Goal: Information Seeking & Learning: Learn about a topic

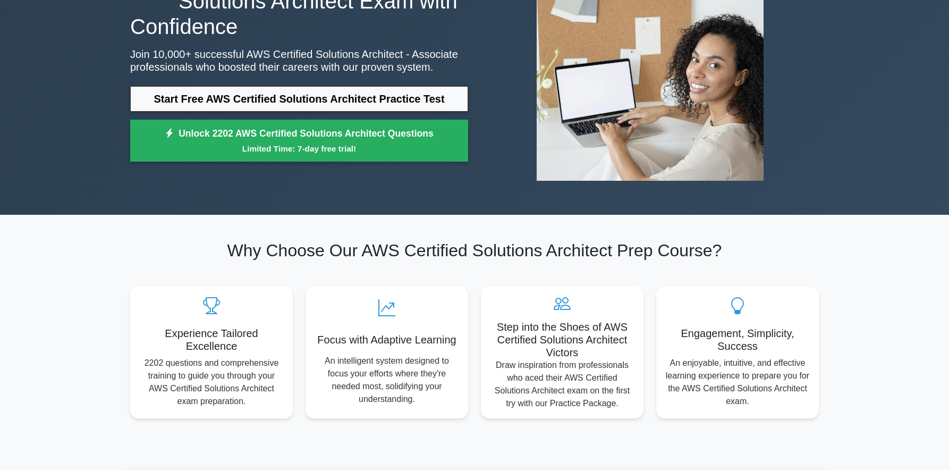
scroll to position [8, 0]
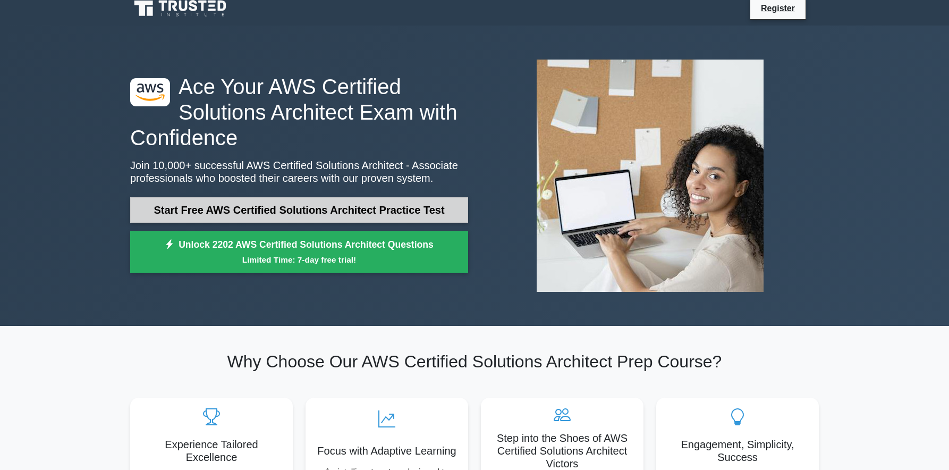
click at [342, 206] on link "Start Free AWS Certified Solutions Architect Practice Test" at bounding box center [299, 209] width 338 height 25
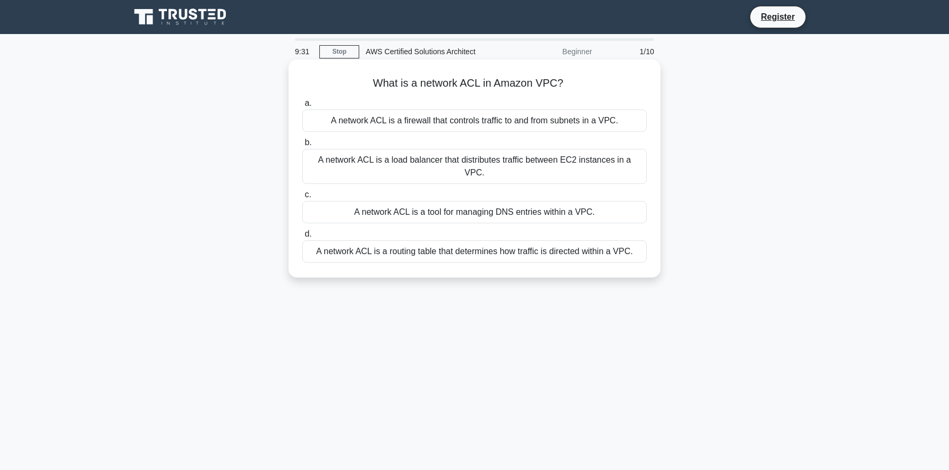
click at [309, 100] on span "a." at bounding box center [307, 102] width 7 height 9
click at [302, 100] on input "a. A network ACL is a firewall that controls traffic to and from subnets in a V…" at bounding box center [302, 103] width 0 height 7
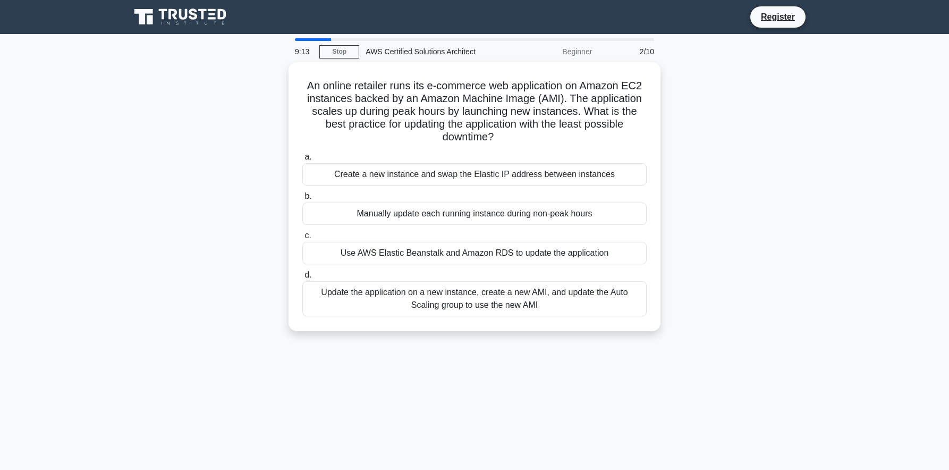
click at [577, 50] on div "Beginner" at bounding box center [551, 51] width 93 height 21
click at [343, 58] on div "9:09 Stop AWS Certified Solutions Architect Beginner 2/10" at bounding box center [474, 51] width 372 height 21
click at [343, 57] on link "Stop" at bounding box center [339, 51] width 40 height 13
click at [409, 55] on div "AWS Certified Solutions Architect" at bounding box center [432, 51] width 146 height 21
click at [582, 53] on div "Beginner" at bounding box center [551, 51] width 93 height 21
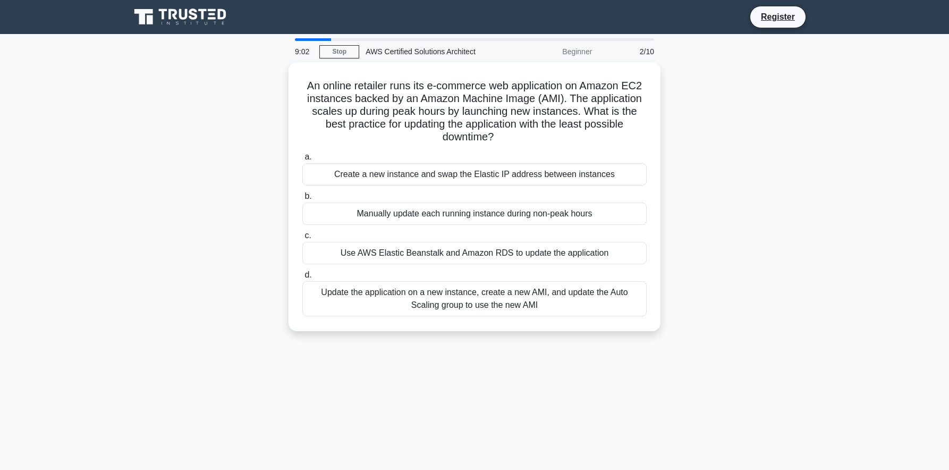
click at [701, 193] on div "An online retailer runs its e-commerce web application on Amazon EC2 instances …" at bounding box center [474, 203] width 701 height 282
click at [423, 47] on div "AWS Certified Solutions Architect" at bounding box center [432, 51] width 146 height 21
click at [578, 51] on div "Beginner" at bounding box center [551, 51] width 93 height 21
click at [644, 54] on div "2/10" at bounding box center [629, 51] width 62 height 21
click at [659, 49] on div "2/10" at bounding box center [629, 51] width 62 height 21
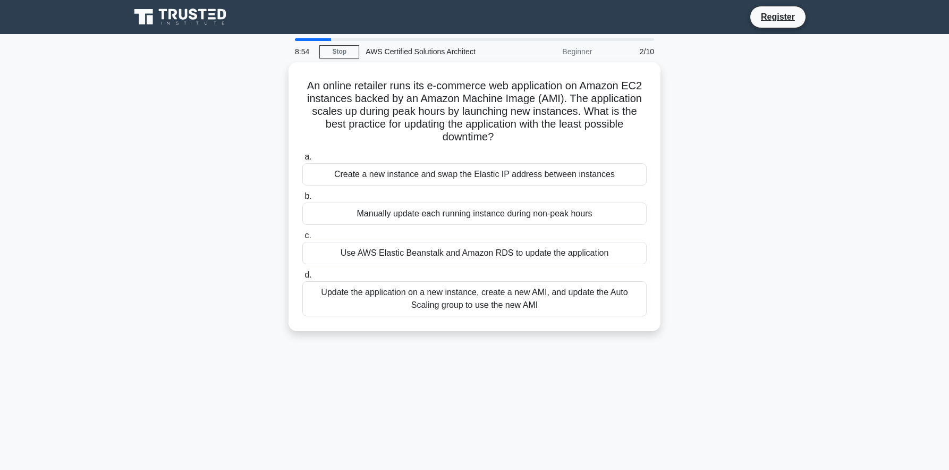
click at [765, 229] on div "An online retailer runs its e-commerce web application on Amazon EC2 instances …" at bounding box center [474, 203] width 701 height 282
click at [774, 23] on link "Register" at bounding box center [777, 16] width 47 height 13
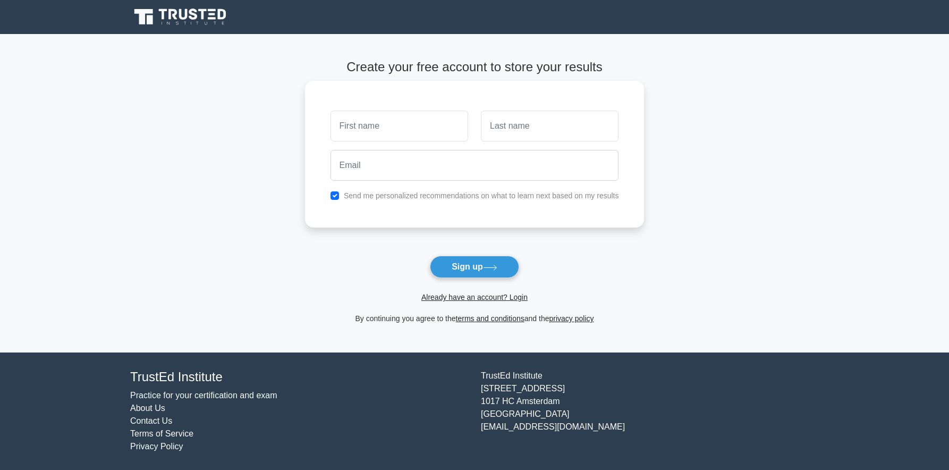
click at [429, 122] on input "text" at bounding box center [399, 125] width 138 height 31
type input "Amit"
type input "Gupta"
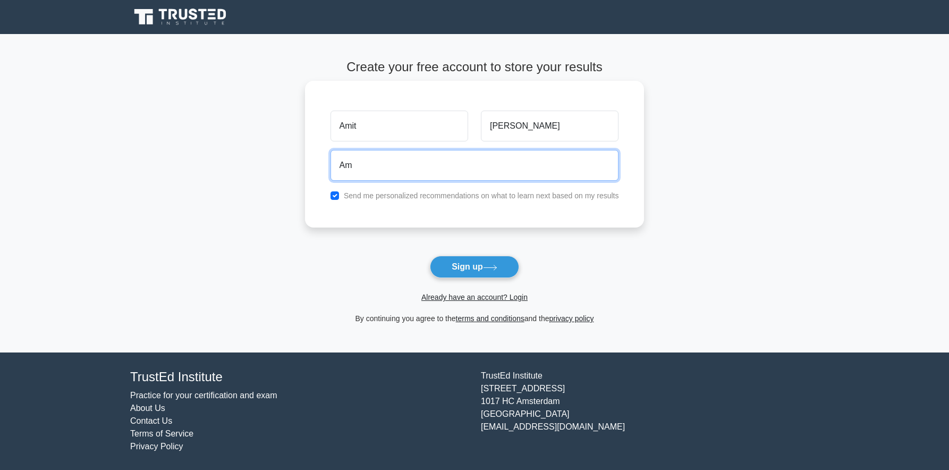
type input "A"
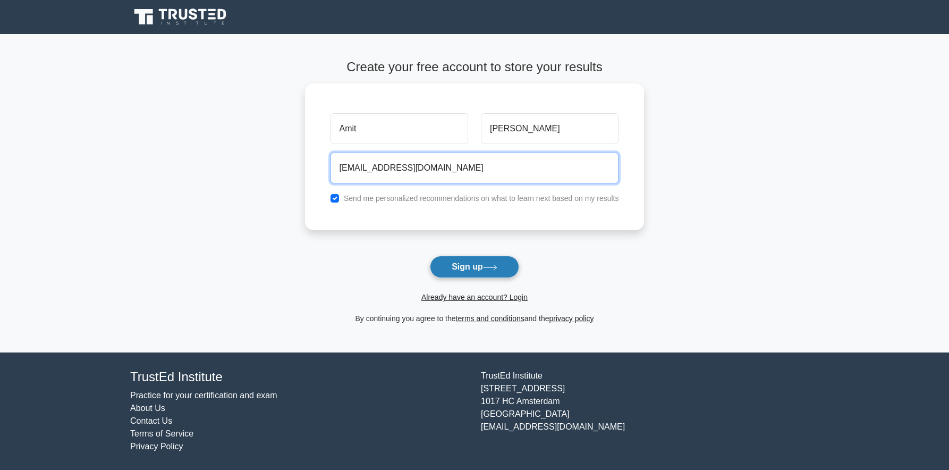
type input "amitgupta0105backup@gmail.com"
click at [478, 269] on button "Sign up" at bounding box center [474, 267] width 89 height 22
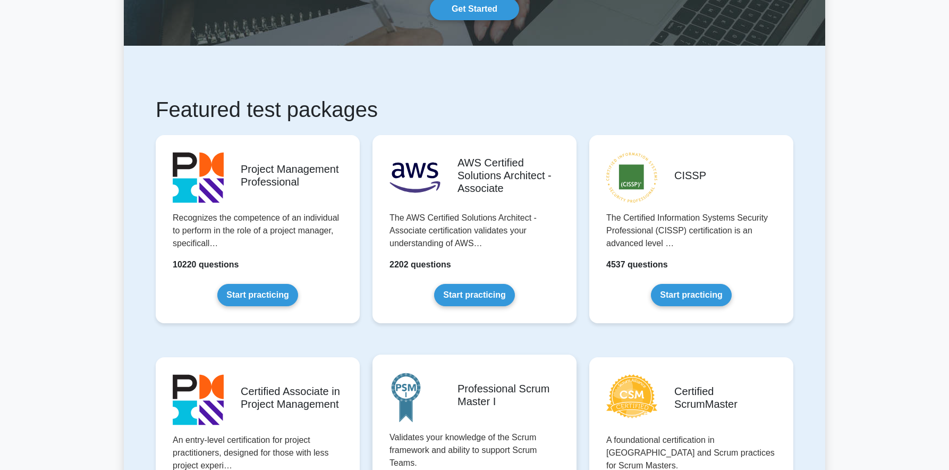
scroll to position [98, 0]
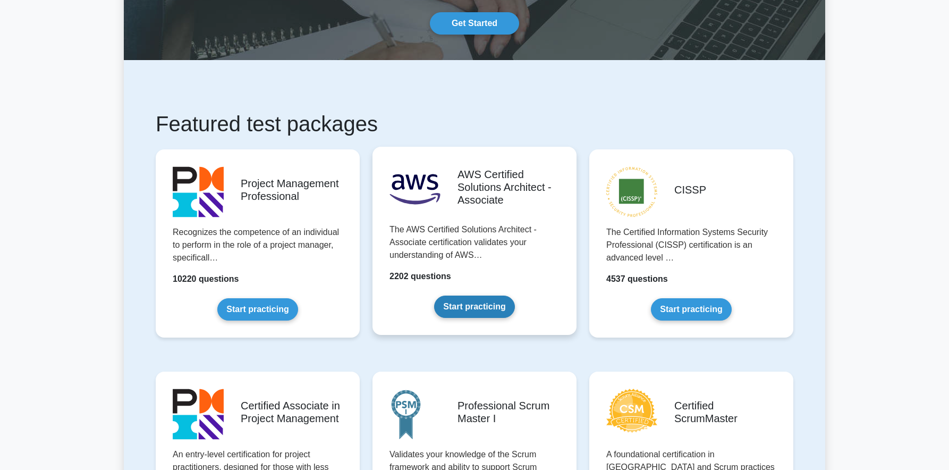
click at [479, 312] on link "Start practicing" at bounding box center [474, 306] width 80 height 22
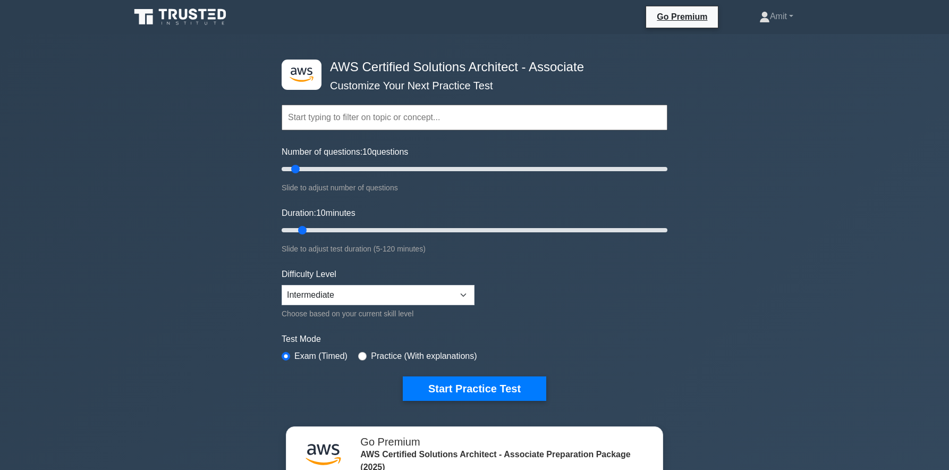
click at [378, 125] on input "text" at bounding box center [475, 117] width 386 height 25
click at [456, 286] on select "Beginner Intermediate Expert" at bounding box center [378, 295] width 193 height 20
click at [481, 381] on button "Start Practice Test" at bounding box center [474, 388] width 143 height 24
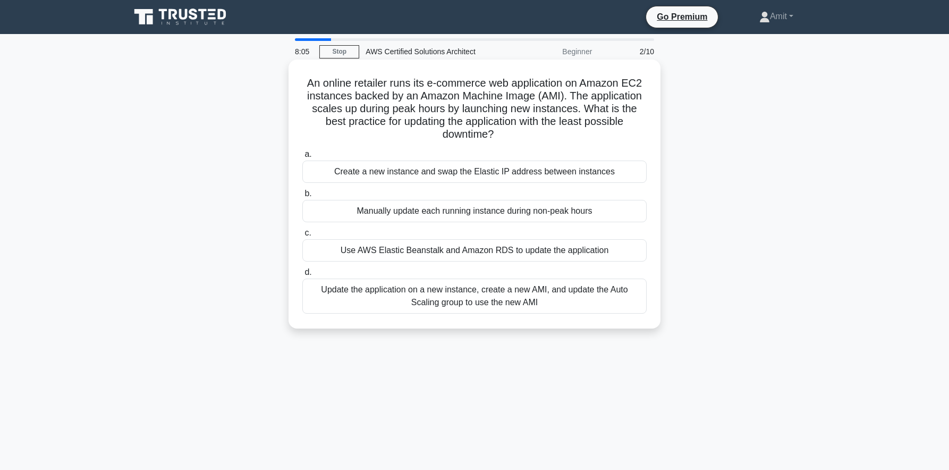
click at [305, 162] on div "Create a new instance and swap the Elastic IP address between instances" at bounding box center [474, 171] width 344 height 22
click at [302, 158] on input "a. Create a new instance and swap the Elastic IP address between instances" at bounding box center [302, 154] width 0 height 7
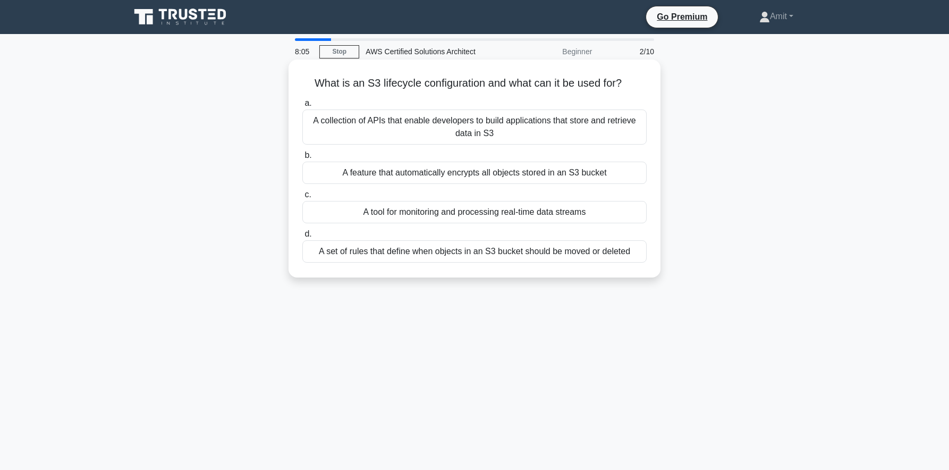
click at [307, 149] on label "b. A feature that automatically encrypts all objects stored in an S3 bucket" at bounding box center [474, 166] width 344 height 35
click at [302, 152] on input "b. A feature that automatically encrypts all objects stored in an S3 bucket" at bounding box center [302, 155] width 0 height 7
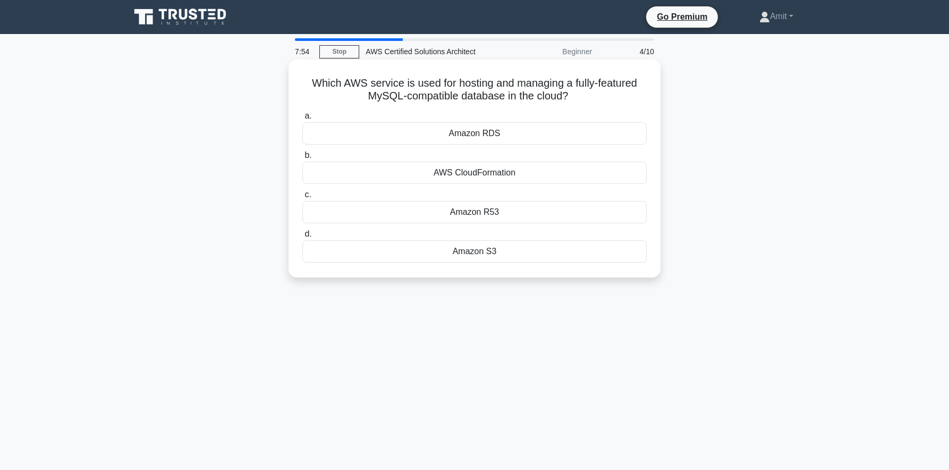
click at [308, 116] on span "a." at bounding box center [307, 115] width 7 height 9
click at [302, 116] on input "a. Amazon RDS" at bounding box center [302, 116] width 0 height 7
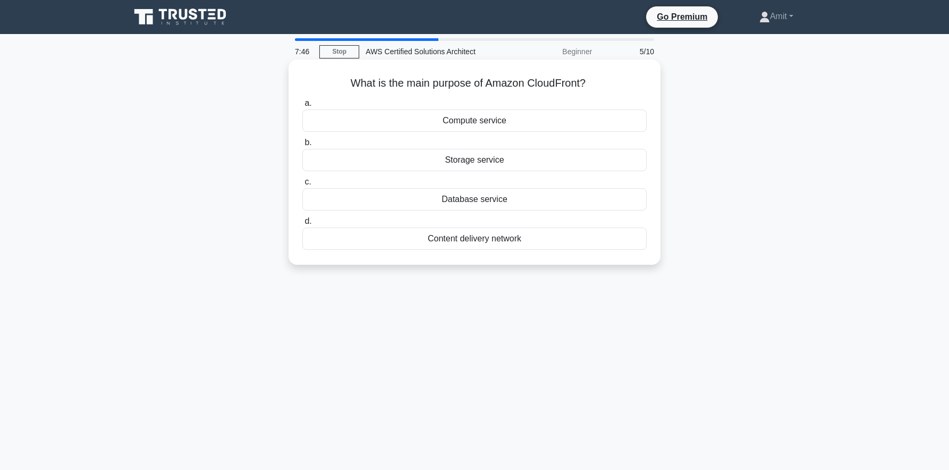
click at [307, 220] on span "d." at bounding box center [307, 220] width 7 height 9
click at [302, 220] on input "d. Content delivery network" at bounding box center [302, 221] width 0 height 7
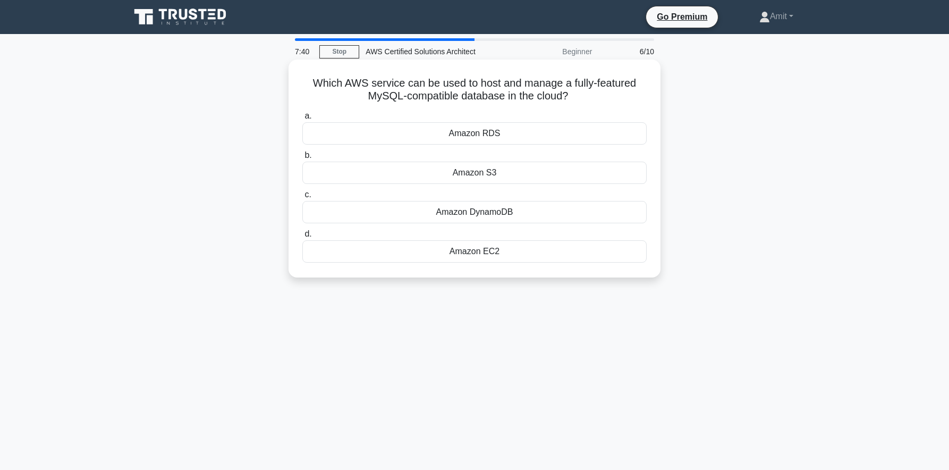
click at [310, 117] on span "a." at bounding box center [307, 115] width 7 height 9
click at [302, 117] on input "a. Amazon RDS" at bounding box center [302, 116] width 0 height 7
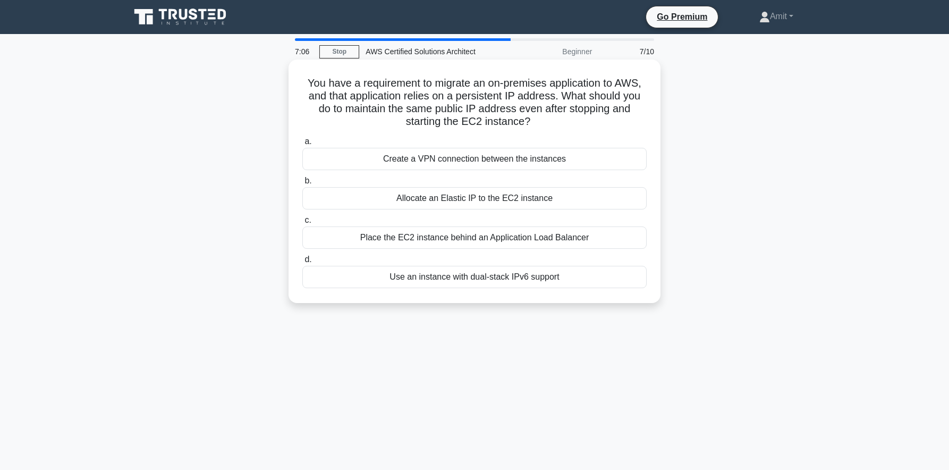
click at [309, 181] on span "b." at bounding box center [307, 180] width 7 height 9
click at [302, 181] on input "b. Allocate an Elastic IP to the EC2 instance" at bounding box center [302, 180] width 0 height 7
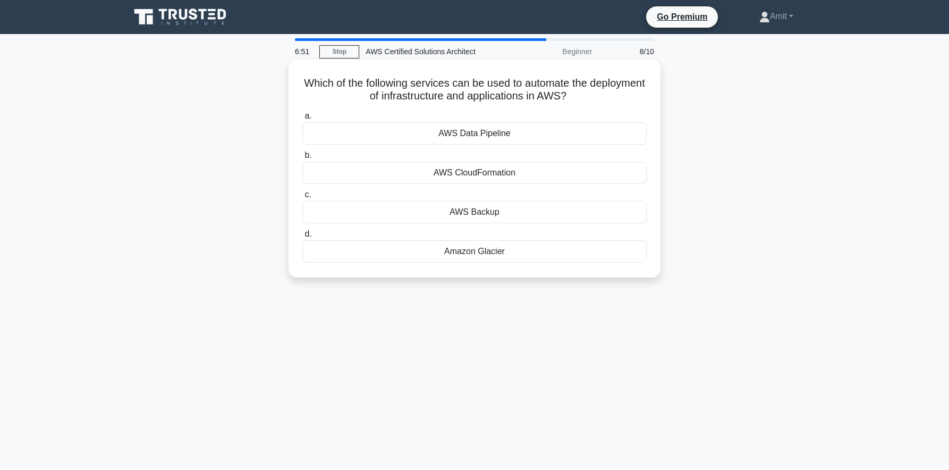
click at [311, 159] on span "b." at bounding box center [307, 154] width 7 height 9
click at [302, 159] on input "b. AWS CloudFormation" at bounding box center [302, 155] width 0 height 7
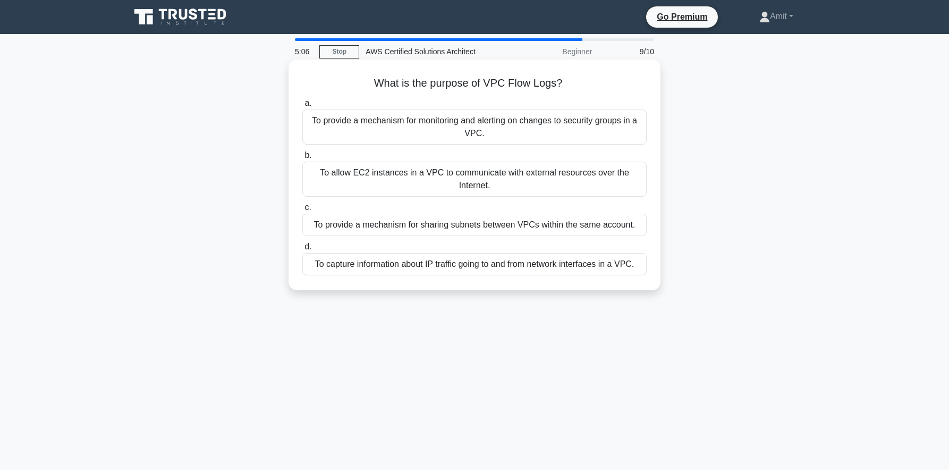
click at [309, 251] on span "d." at bounding box center [307, 246] width 7 height 9
click at [302, 250] on input "d. To capture information about IP traffic going to and from network interfaces…" at bounding box center [302, 246] width 0 height 7
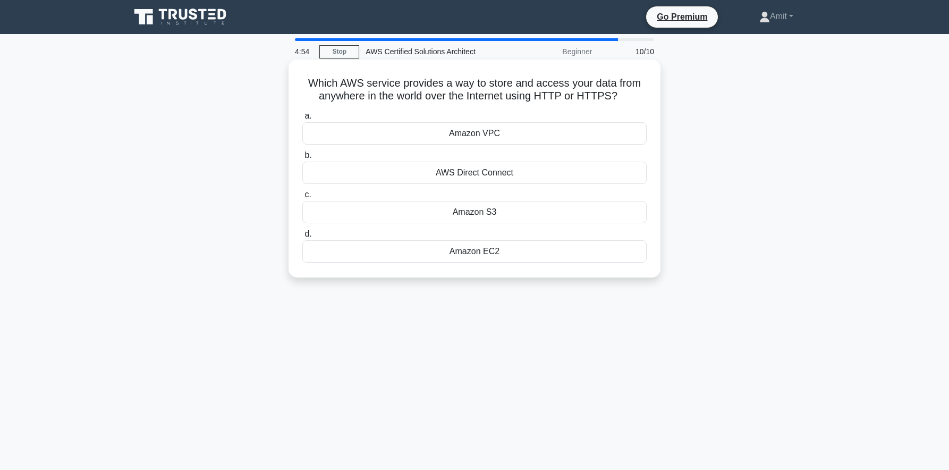
click at [308, 196] on span "c." at bounding box center [307, 194] width 6 height 9
click at [302, 196] on input "c. Amazon S3" at bounding box center [302, 194] width 0 height 7
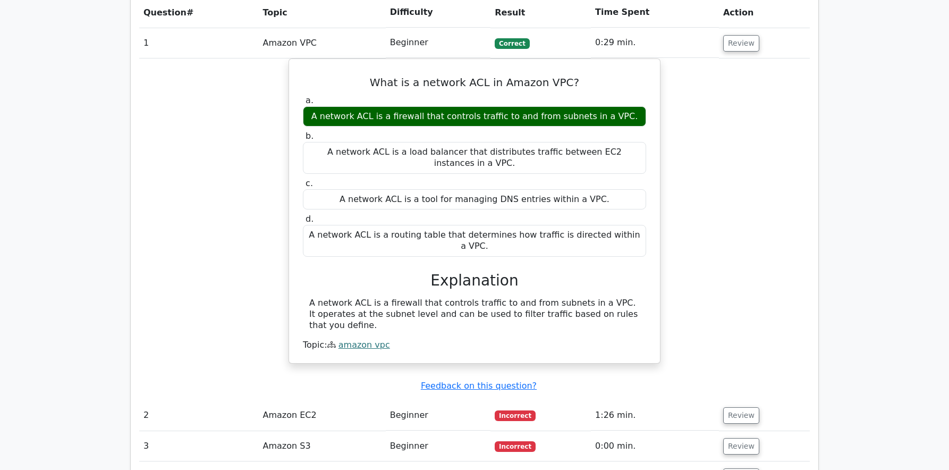
scroll to position [910, 0]
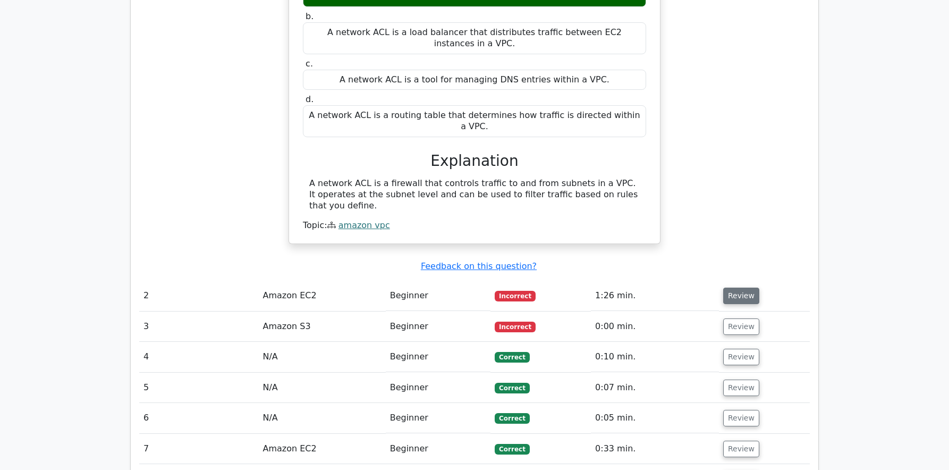
click at [740, 287] on button "Review" at bounding box center [741, 295] width 36 height 16
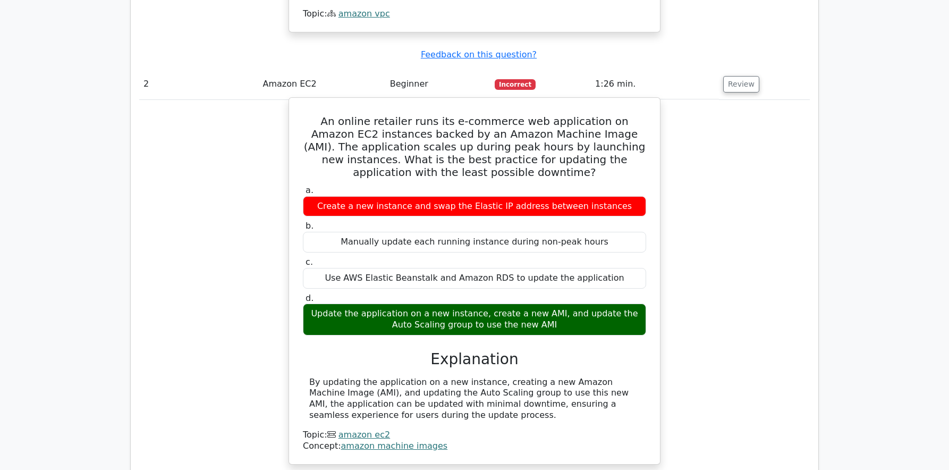
scroll to position [1268, 0]
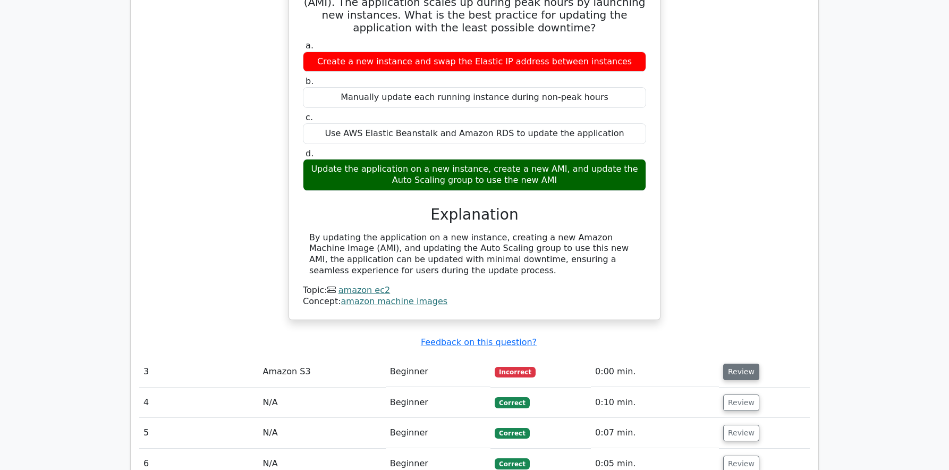
click at [733, 363] on button "Review" at bounding box center [741, 371] width 36 height 16
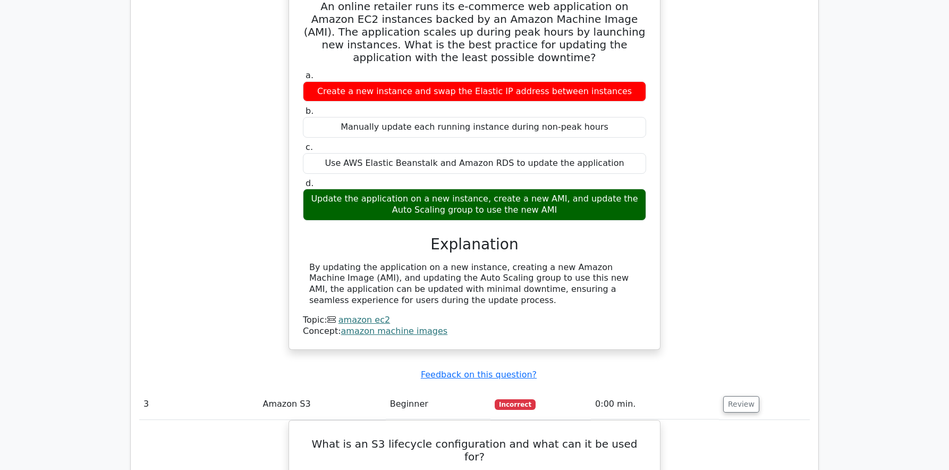
scroll to position [1298, 0]
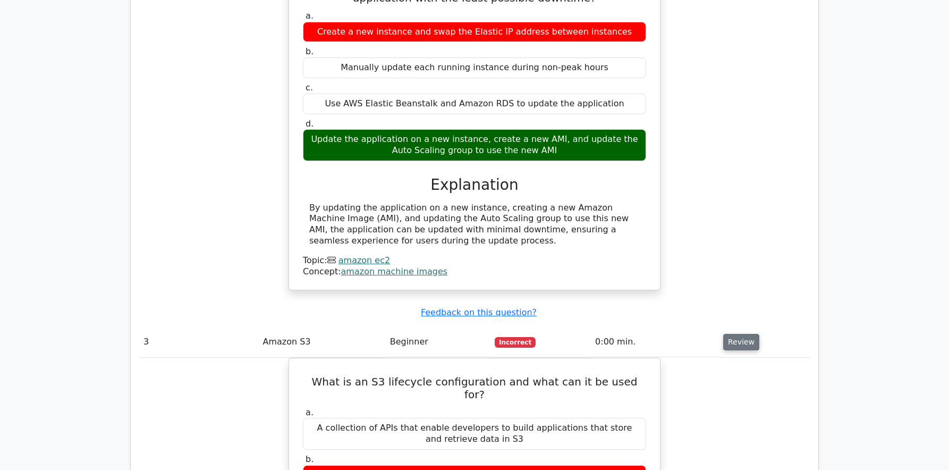
click at [742, 334] on button "Review" at bounding box center [741, 342] width 36 height 16
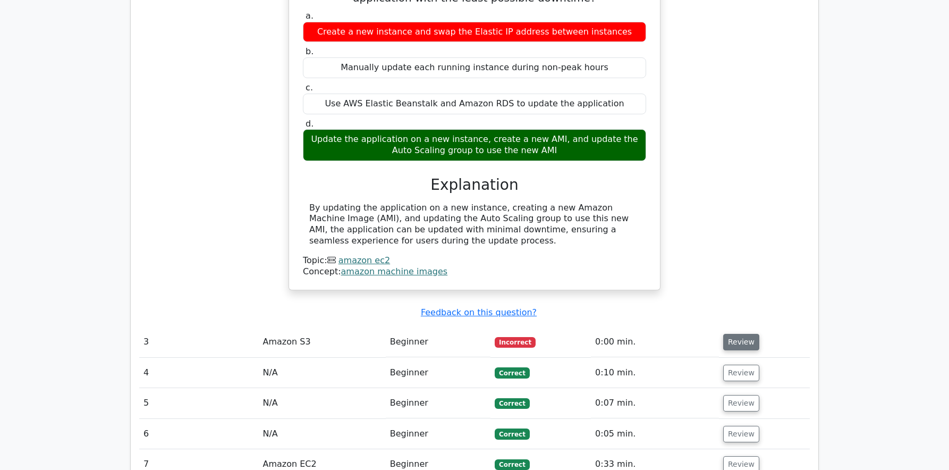
click at [736, 334] on button "Review" at bounding box center [741, 342] width 36 height 16
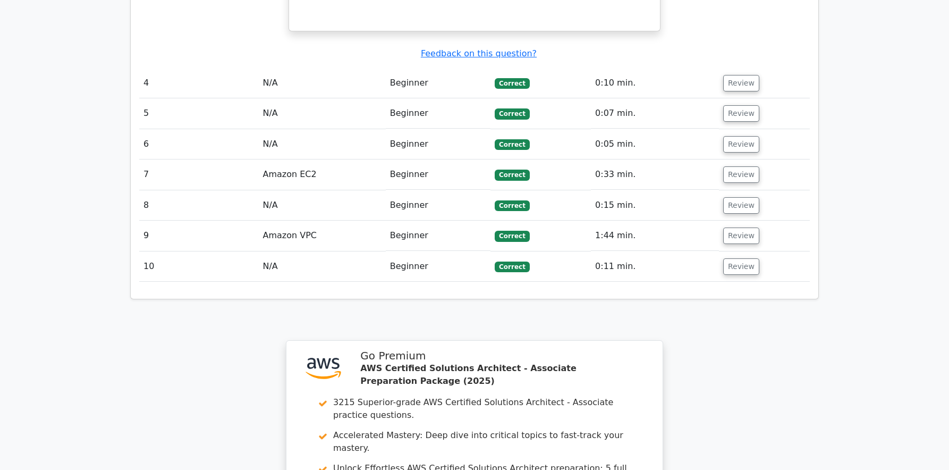
scroll to position [2166, 0]
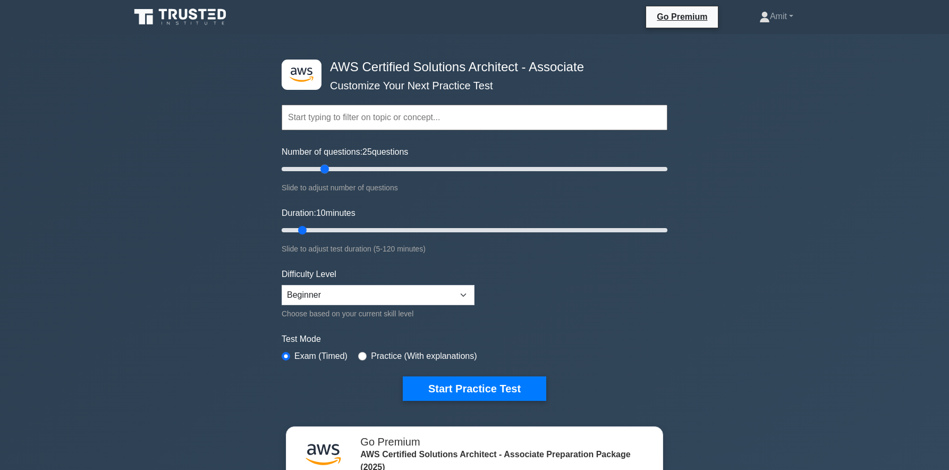
drag, startPoint x: 296, startPoint y: 169, endPoint x: 326, endPoint y: 171, distance: 29.8
type input "25"
click at [326, 171] on input "Number of questions: 25 questions" at bounding box center [475, 169] width 386 height 13
click at [419, 304] on div "Difficulty Level Beginner Intermediate Expert Choose based on your current skil…" at bounding box center [378, 294] width 193 height 52
click at [422, 297] on select "Beginner Intermediate Expert" at bounding box center [378, 295] width 193 height 20
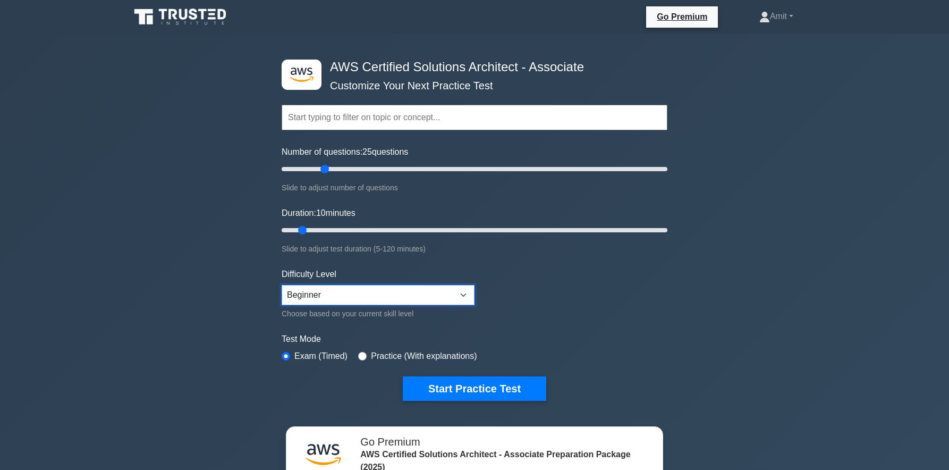
select select "expert"
type input "15"
click at [316, 228] on input "Duration: 15 minutes" at bounding box center [475, 230] width 386 height 13
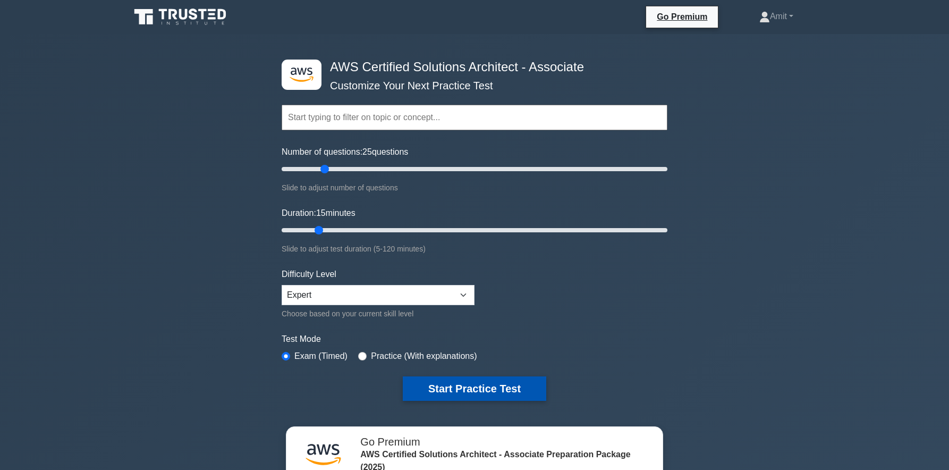
click at [477, 386] on button "Start Practice Test" at bounding box center [474, 388] width 143 height 24
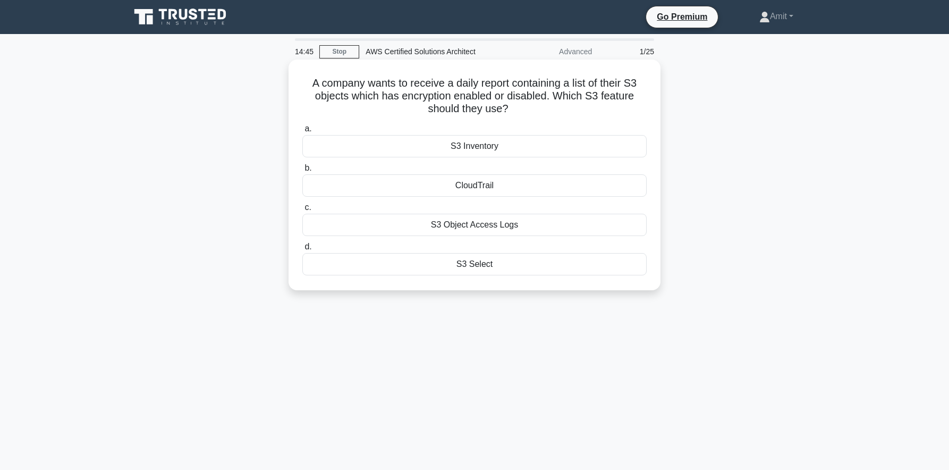
click at [480, 147] on div "S3 Inventory" at bounding box center [474, 146] width 344 height 22
click at [302, 132] on input "a. S3 Inventory" at bounding box center [302, 128] width 0 height 7
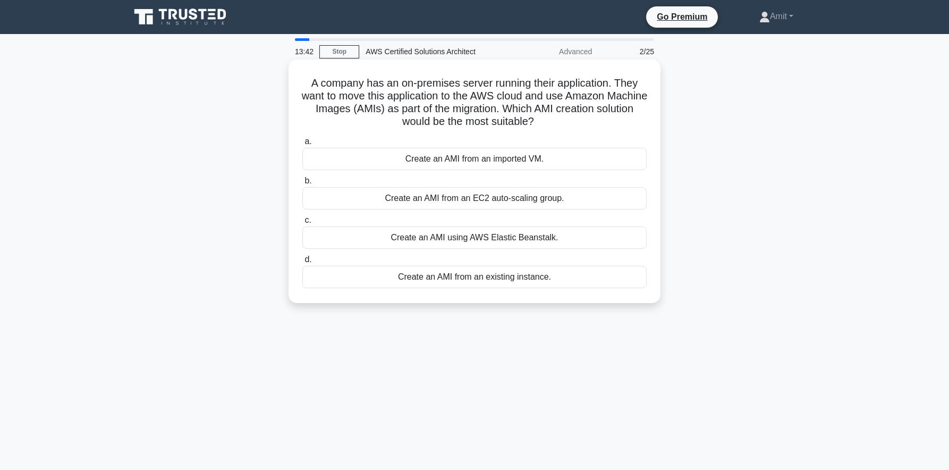
click at [464, 198] on div "Create an AMI from an EC2 auto-scaling group." at bounding box center [474, 198] width 344 height 22
click at [302, 184] on input "b. Create an AMI from an EC2 auto-scaling group." at bounding box center [302, 180] width 0 height 7
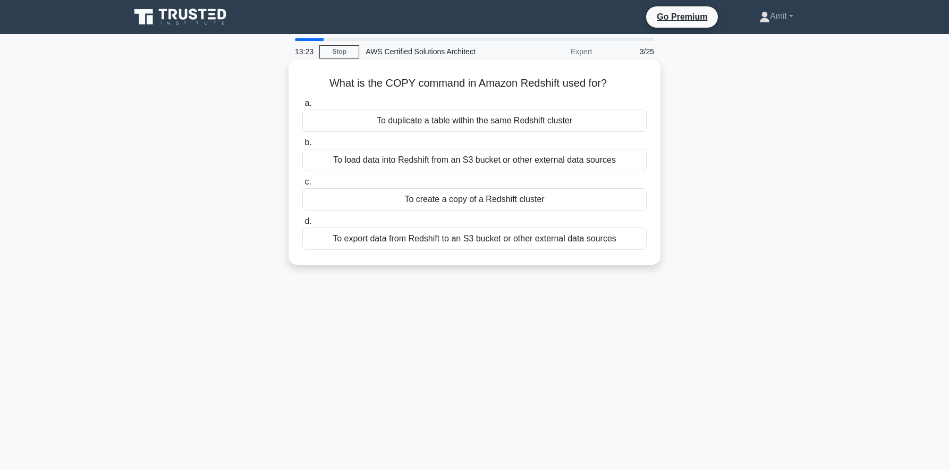
click at [476, 199] on div "To create a copy of a Redshift cluster" at bounding box center [474, 199] width 344 height 22
click at [302, 185] on input "c. To create a copy of a Redshift cluster" at bounding box center [302, 181] width 0 height 7
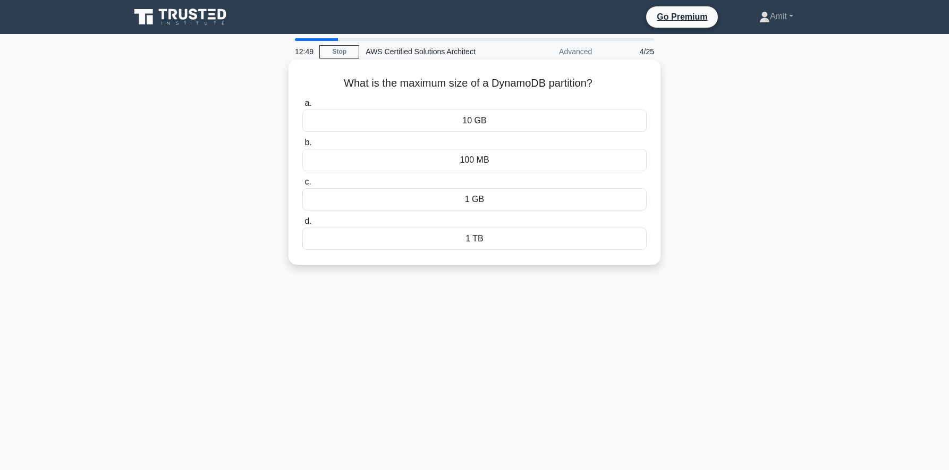
click at [471, 125] on div "10 GB" at bounding box center [474, 120] width 344 height 22
click at [302, 107] on input "a. 10 GB" at bounding box center [302, 103] width 0 height 7
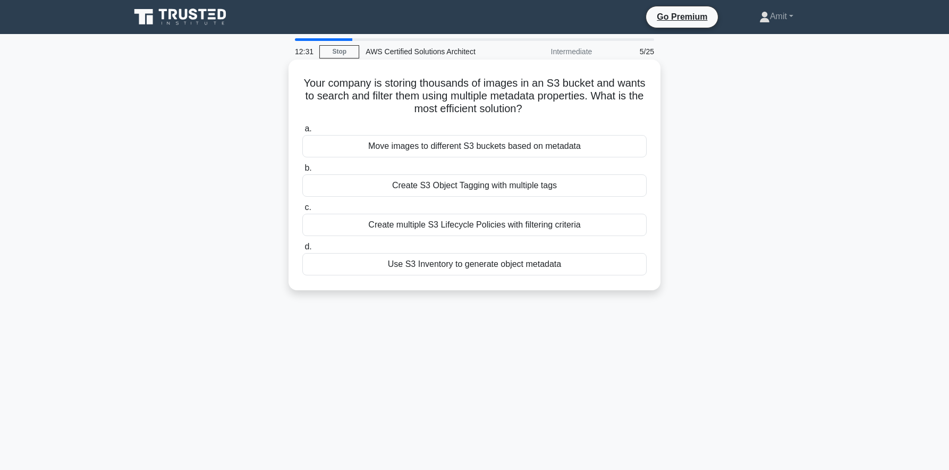
click at [436, 268] on div "Use S3 Inventory to generate object metadata" at bounding box center [474, 264] width 344 height 22
click at [302, 250] on input "d. Use S3 Inventory to generate object metadata" at bounding box center [302, 246] width 0 height 7
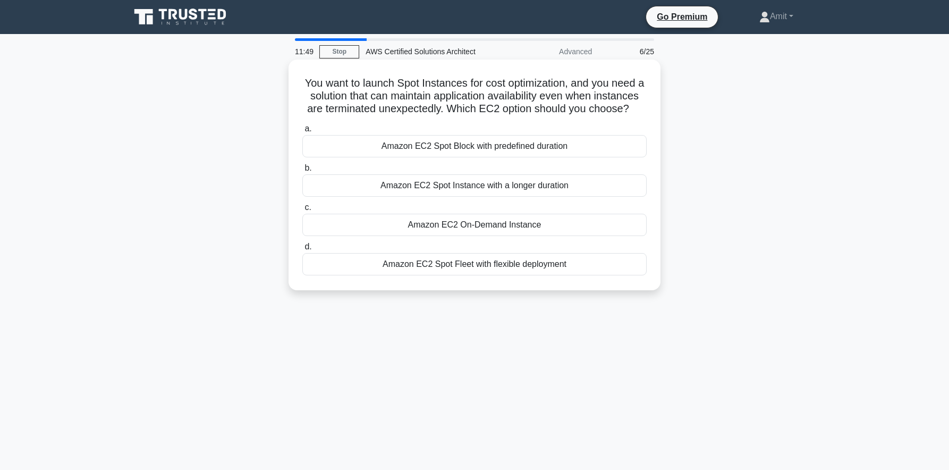
click at [503, 265] on div "Amazon EC2 Spot Fleet with flexible deployment" at bounding box center [474, 264] width 344 height 22
click at [302, 250] on input "d. Amazon EC2 Spot Fleet with flexible deployment" at bounding box center [302, 246] width 0 height 7
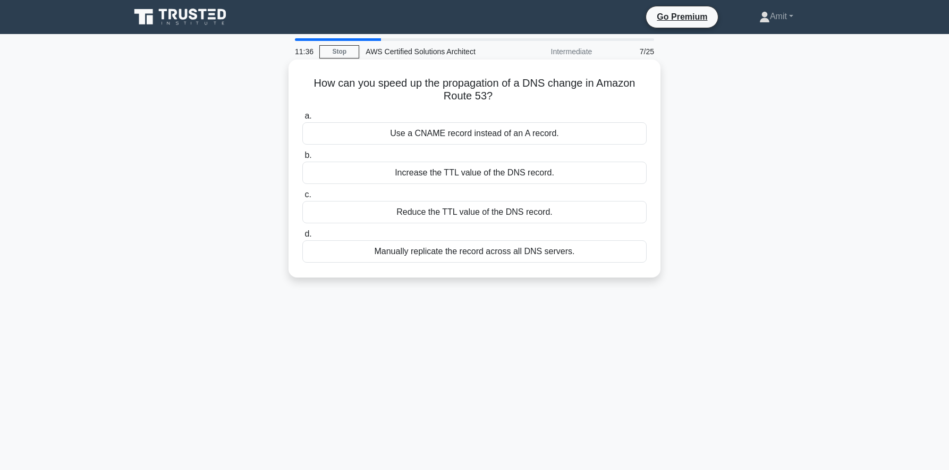
click at [479, 212] on div "Reduce the TTL value of the DNS record." at bounding box center [474, 212] width 344 height 22
click at [302, 198] on input "c. Reduce the TTL value of the DNS record." at bounding box center [302, 194] width 0 height 7
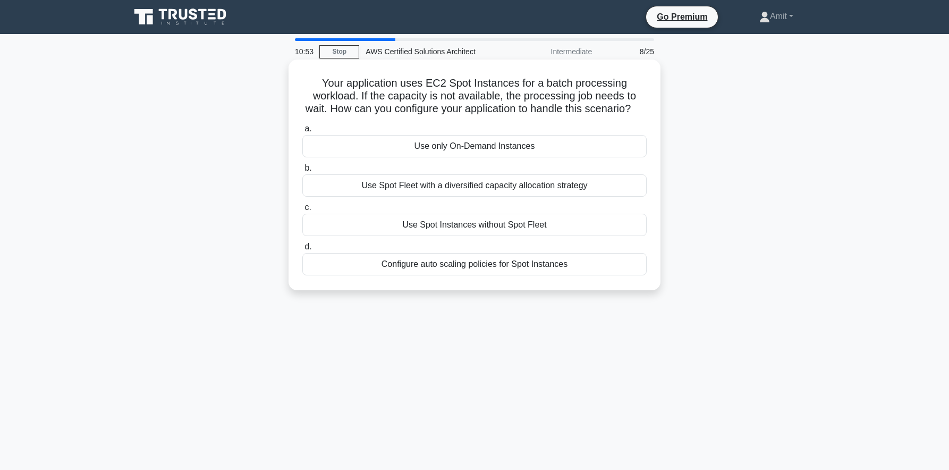
click at [471, 187] on div "Use Spot Fleet with a diversified capacity allocation strategy" at bounding box center [474, 185] width 344 height 22
click at [302, 172] on input "b. Use Spot Fleet with a diversified capacity allocation strategy" at bounding box center [302, 168] width 0 height 7
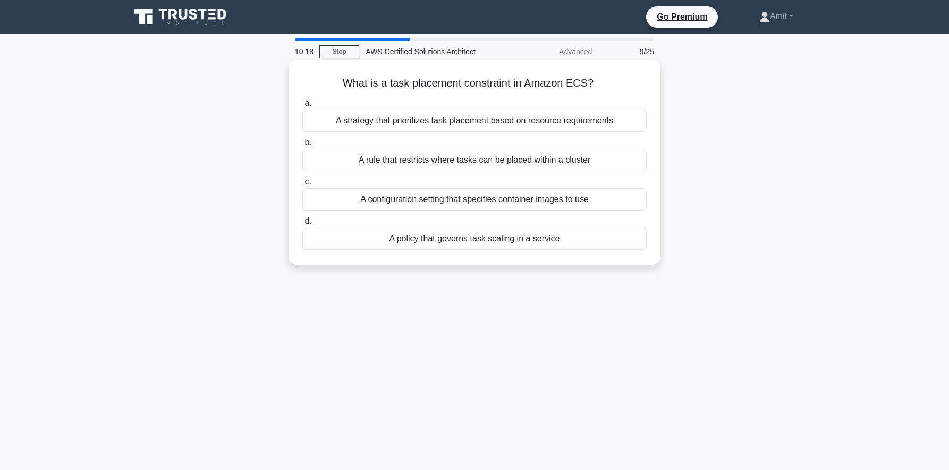
click at [434, 160] on div "A rule that restricts where tasks can be placed within a cluster" at bounding box center [474, 160] width 344 height 22
click at [302, 146] on input "b. A rule that restricts where tasks can be placed within a cluster" at bounding box center [302, 142] width 0 height 7
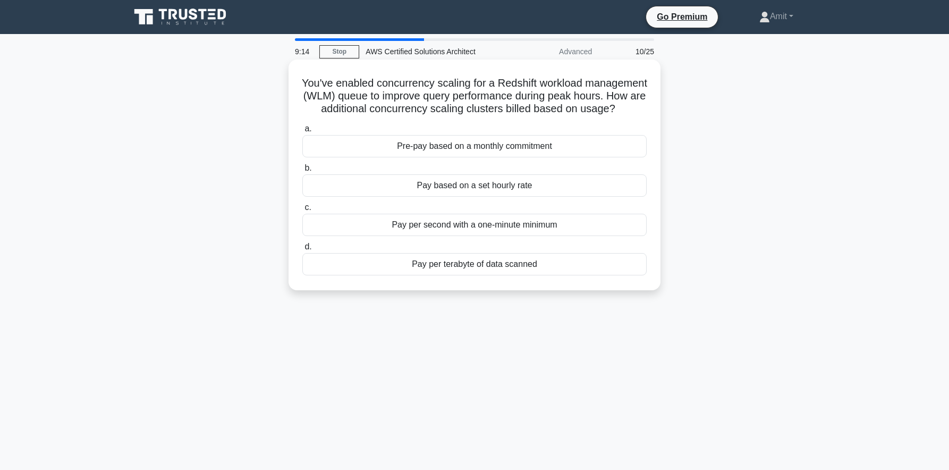
click at [474, 267] on div "Pay per terabyte of data scanned" at bounding box center [474, 264] width 344 height 22
click at [302, 250] on input "d. Pay per terabyte of data scanned" at bounding box center [302, 246] width 0 height 7
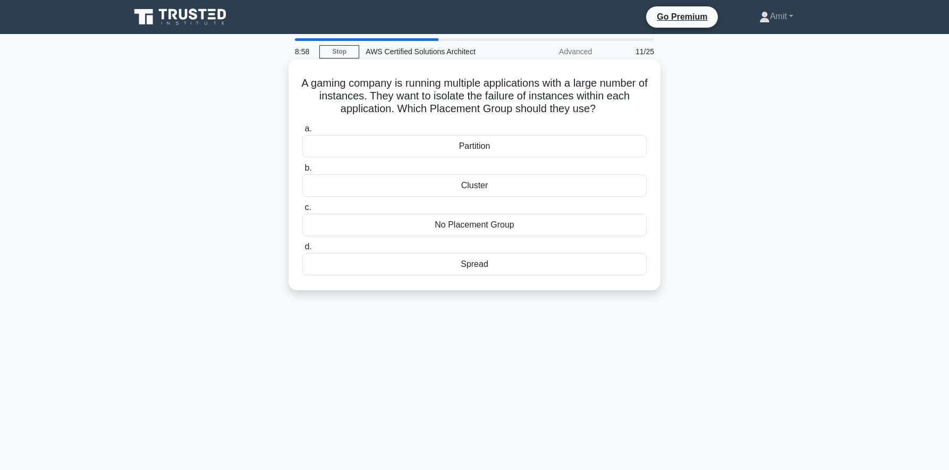
click at [479, 265] on div "Spread" at bounding box center [474, 264] width 344 height 22
click at [302, 250] on input "d. Spread" at bounding box center [302, 246] width 0 height 7
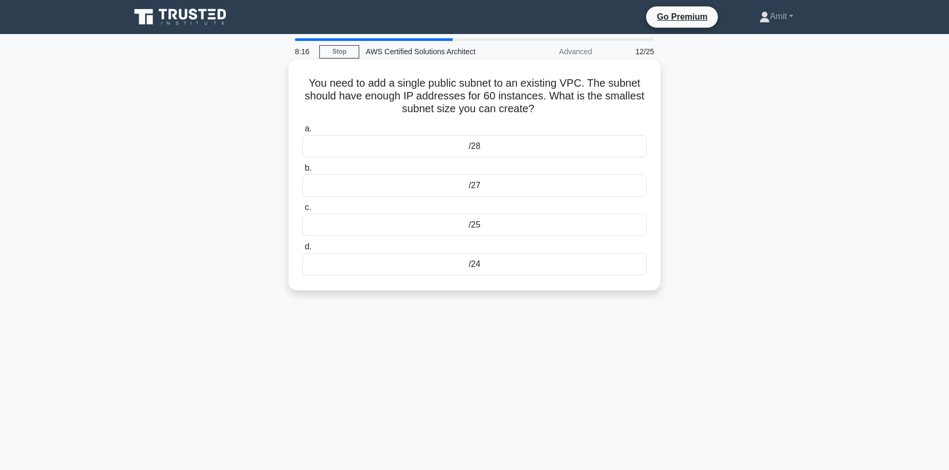
click at [471, 186] on div "/27" at bounding box center [474, 185] width 344 height 22
click at [302, 172] on input "b. /27" at bounding box center [302, 168] width 0 height 7
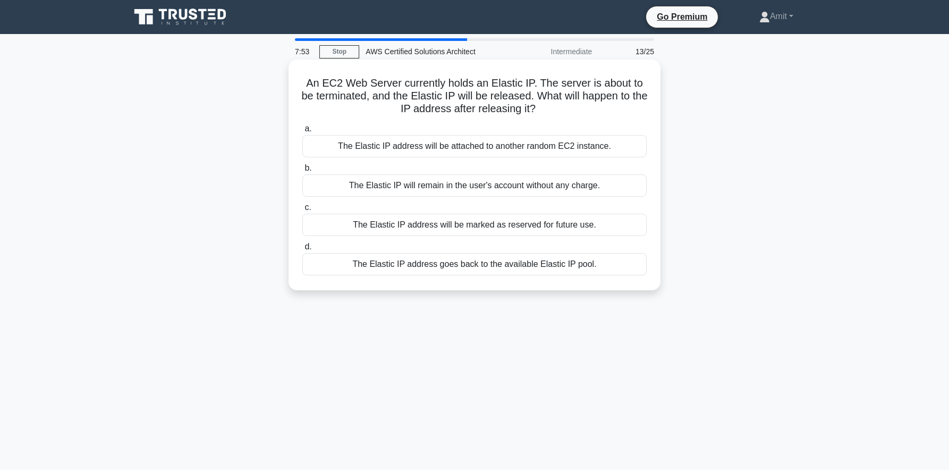
click at [448, 267] on div "The Elastic IP address goes back to the available Elastic IP pool." at bounding box center [474, 264] width 344 height 22
click at [302, 250] on input "d. The Elastic IP address goes back to the available Elastic IP pool." at bounding box center [302, 246] width 0 height 7
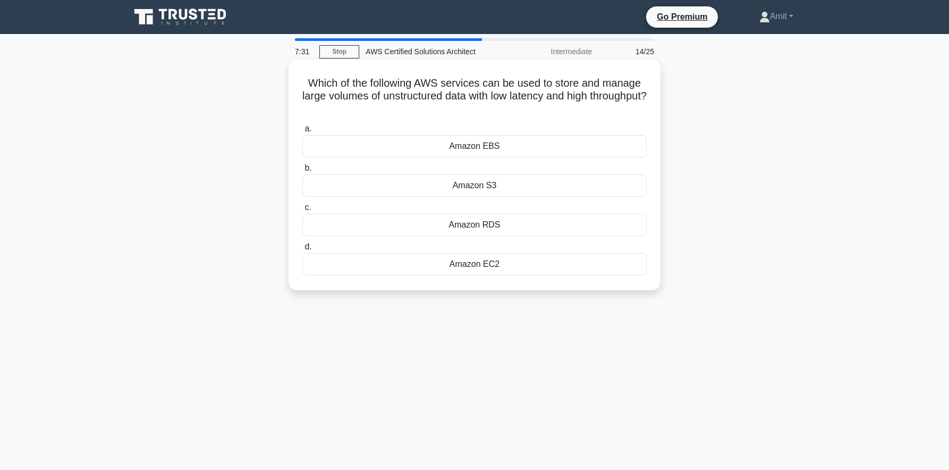
click at [476, 187] on div "Amazon S3" at bounding box center [474, 185] width 344 height 22
click at [302, 172] on input "b. Amazon S3" at bounding box center [302, 168] width 0 height 7
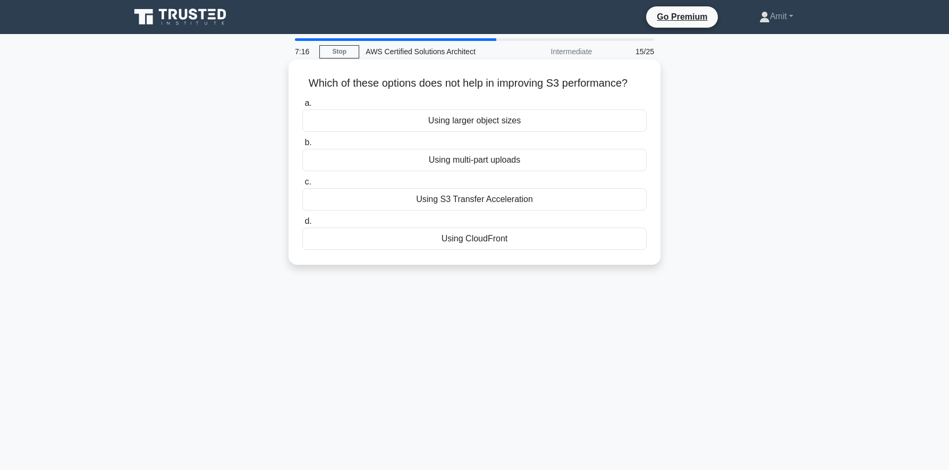
click at [481, 241] on div "Using CloudFront" at bounding box center [474, 238] width 344 height 22
click at [302, 225] on input "d. Using CloudFront" at bounding box center [302, 221] width 0 height 7
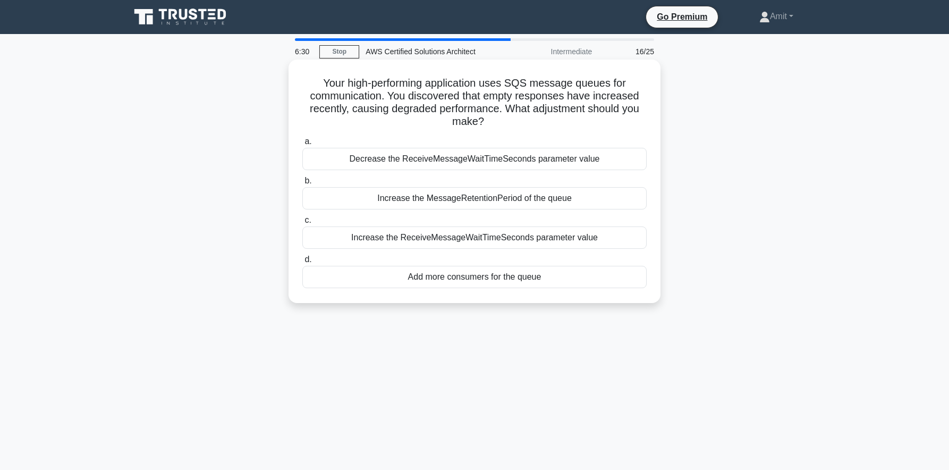
click at [473, 240] on div "Increase the ReceiveMessageWaitTimeSeconds parameter value" at bounding box center [474, 237] width 344 height 22
click at [302, 224] on input "c. Increase the ReceiveMessageWaitTimeSeconds parameter value" at bounding box center [302, 220] width 0 height 7
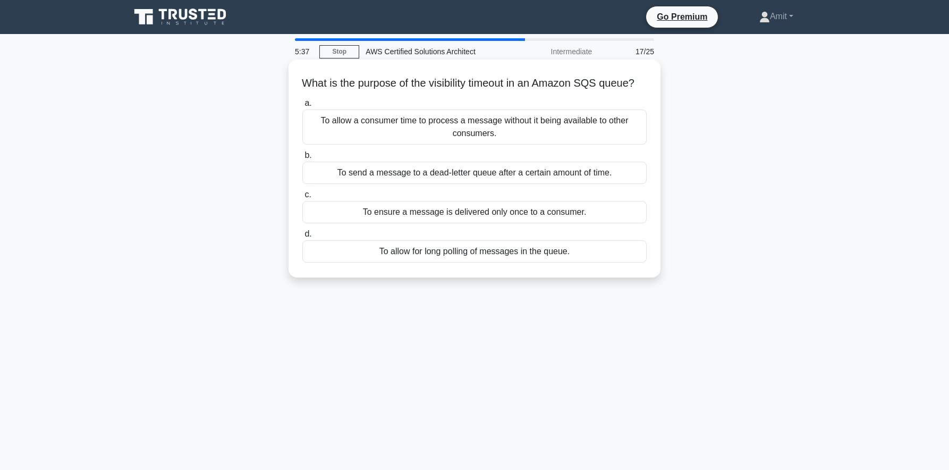
click at [557, 262] on div "To allow for long polling of messages in the queue." at bounding box center [474, 251] width 344 height 22
click at [302, 237] on input "d. To allow for long polling of messages in the queue." at bounding box center [302, 234] width 0 height 7
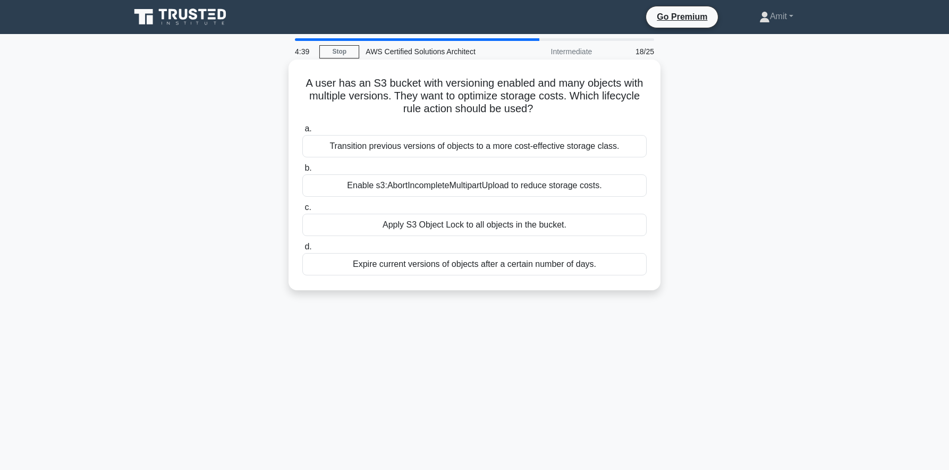
click at [491, 199] on div "a. Transition previous versions of objects to a more cost-effective storage cla…" at bounding box center [474, 198] width 357 height 157
click at [520, 265] on div "Expire current versions of objects after a certain number of days." at bounding box center [474, 264] width 344 height 22
click at [302, 250] on input "d. Expire current versions of objects after a certain number of days." at bounding box center [302, 246] width 0 height 7
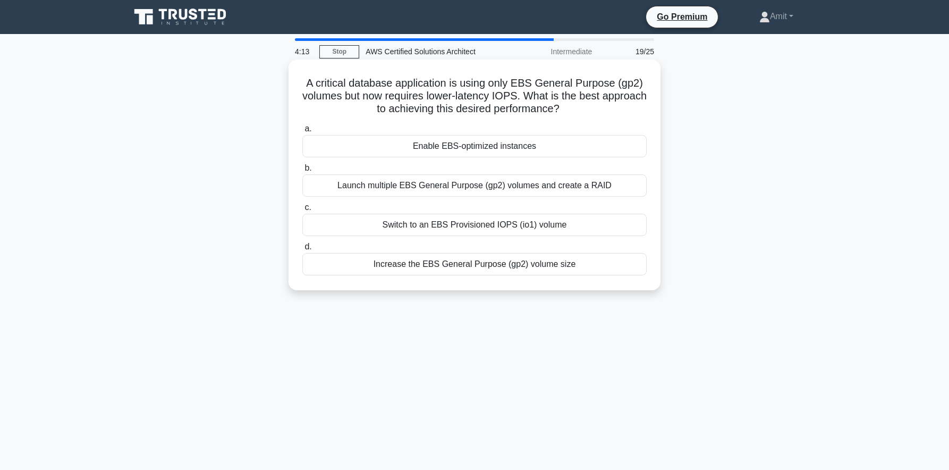
click at [525, 148] on div "Enable EBS-optimized instances" at bounding box center [474, 146] width 344 height 22
click at [302, 132] on input "a. Enable EBS-optimized instances" at bounding box center [302, 128] width 0 height 7
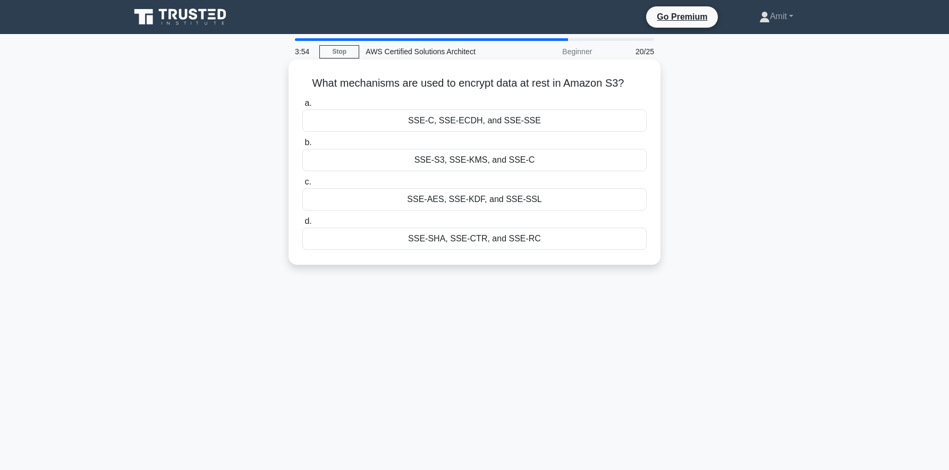
click at [500, 200] on div "SSE-AES, SSE-KDF, and SSE-SSL" at bounding box center [474, 199] width 344 height 22
click at [302, 185] on input "c. SSE-AES, SSE-KDF, and SSE-SSL" at bounding box center [302, 181] width 0 height 7
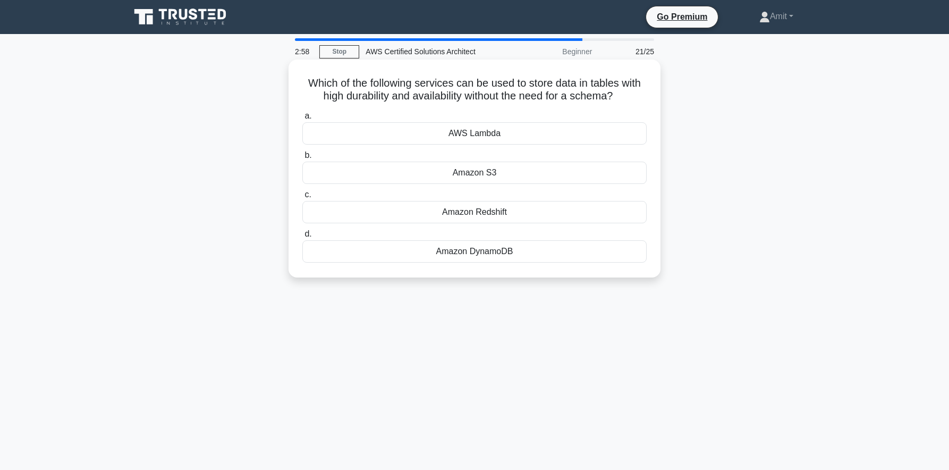
click at [472, 254] on div "Amazon DynamoDB" at bounding box center [474, 251] width 344 height 22
click at [302, 237] on input "d. Amazon DynamoDB" at bounding box center [302, 234] width 0 height 7
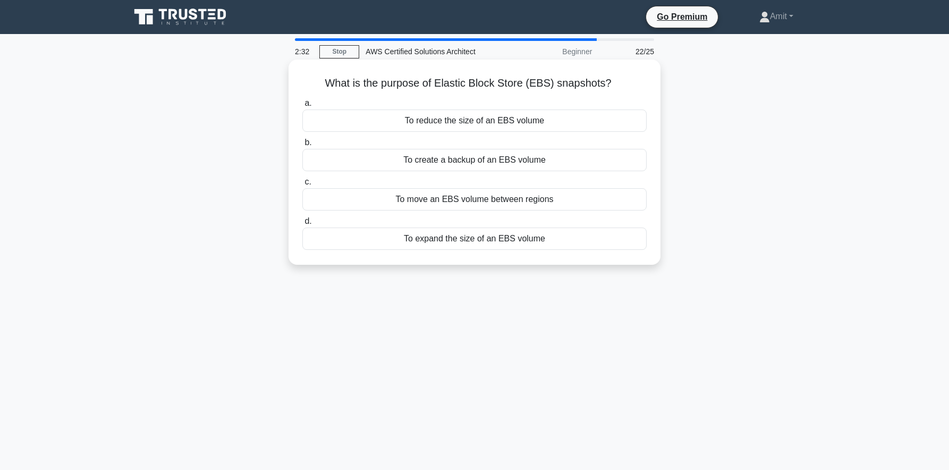
click at [503, 161] on div "To create a backup of an EBS volume" at bounding box center [474, 160] width 344 height 22
click at [302, 146] on input "b. To create a backup of an EBS volume" at bounding box center [302, 142] width 0 height 7
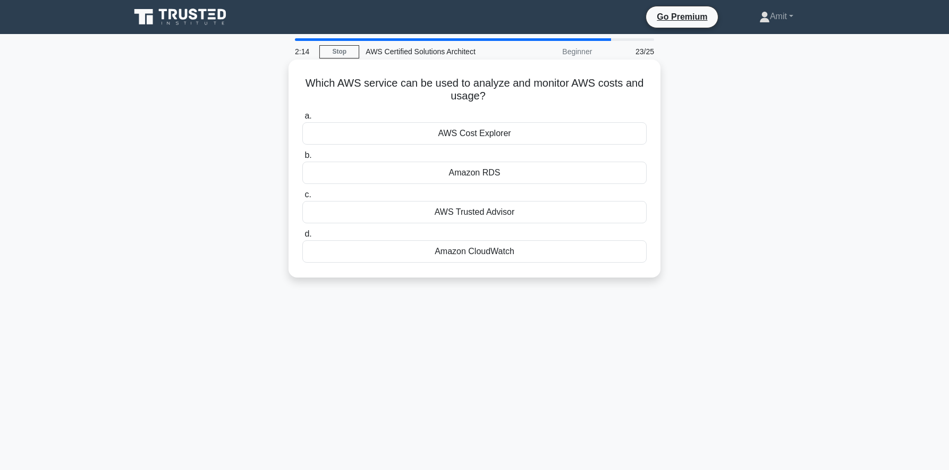
click at [492, 132] on div "AWS Cost Explorer" at bounding box center [474, 133] width 344 height 22
click at [302, 120] on input "a. AWS Cost Explorer" at bounding box center [302, 116] width 0 height 7
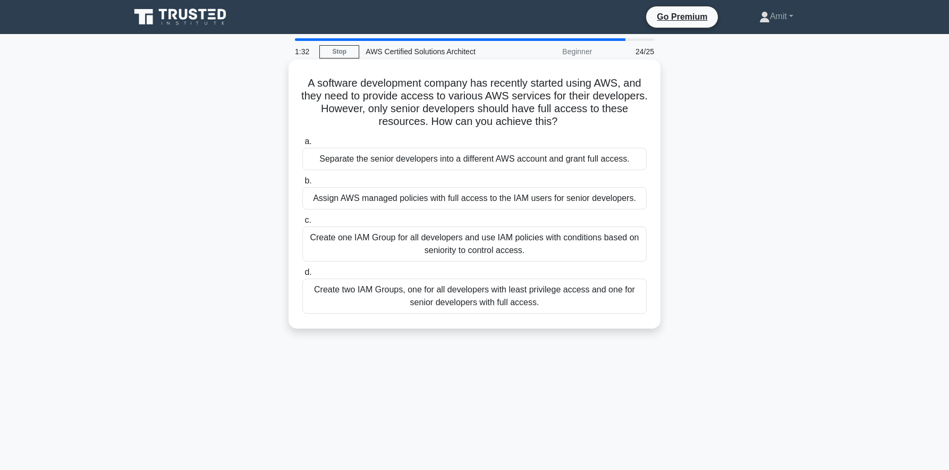
click at [473, 295] on div "Create two IAM Groups, one for all developers with least privilege access and o…" at bounding box center [474, 295] width 344 height 35
click at [302, 276] on input "d. Create two IAM Groups, one for all developers with least privilege access an…" at bounding box center [302, 272] width 0 height 7
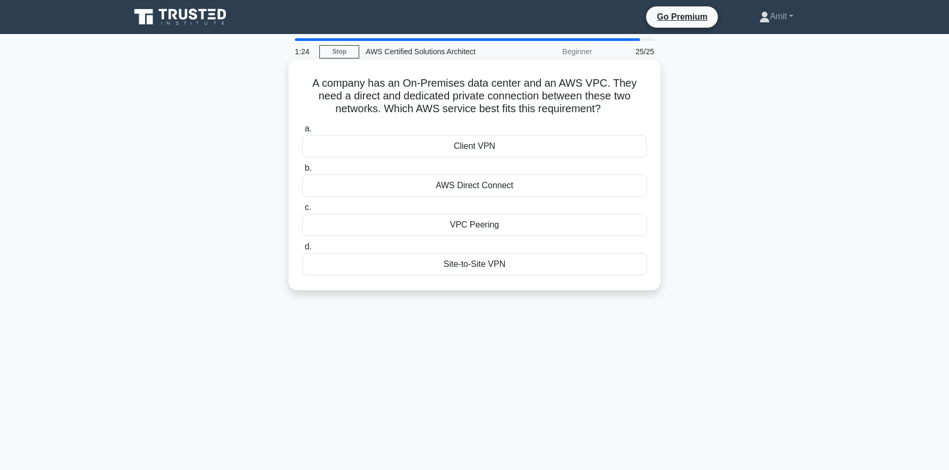
click at [498, 184] on div "AWS Direct Connect" at bounding box center [474, 185] width 344 height 22
click at [302, 172] on input "b. AWS Direct Connect" at bounding box center [302, 168] width 0 height 7
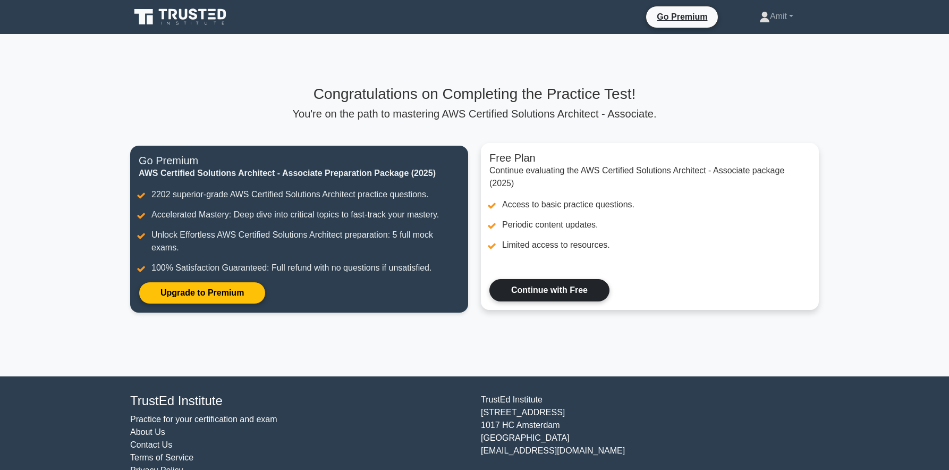
scroll to position [24, 0]
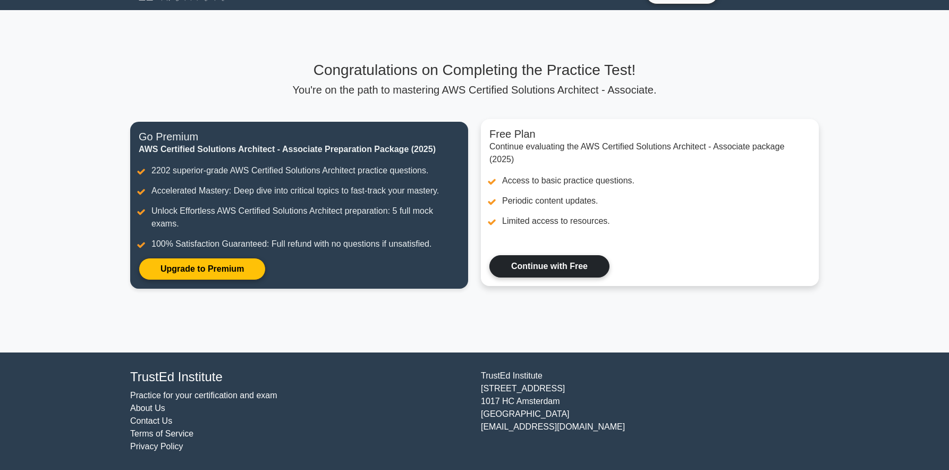
click at [514, 262] on link "Continue with Free" at bounding box center [549, 266] width 120 height 22
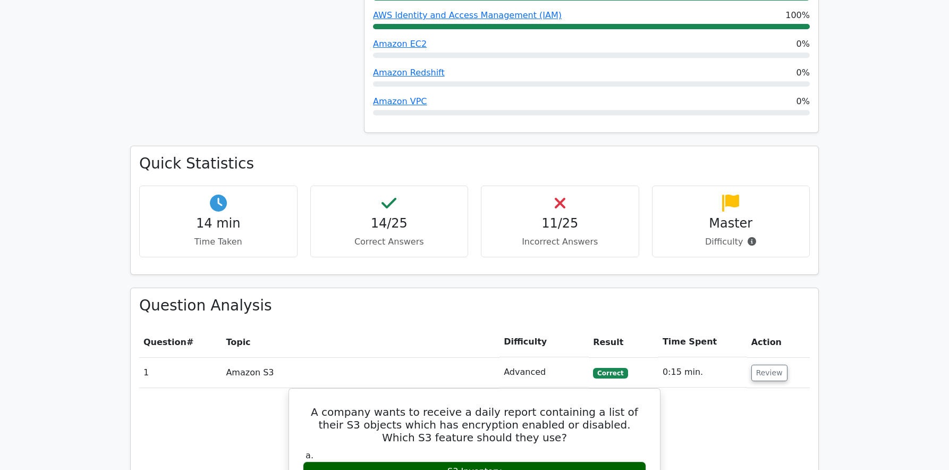
scroll to position [635, 0]
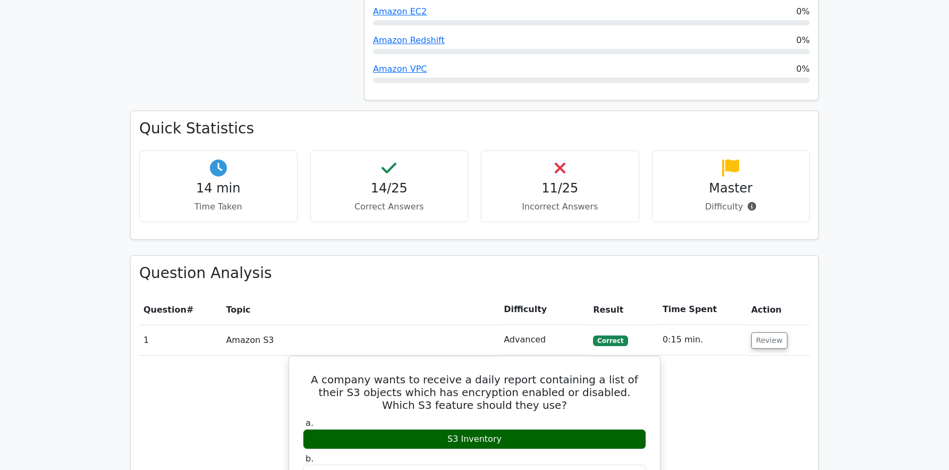
click at [564, 159] on icon at bounding box center [560, 167] width 11 height 17
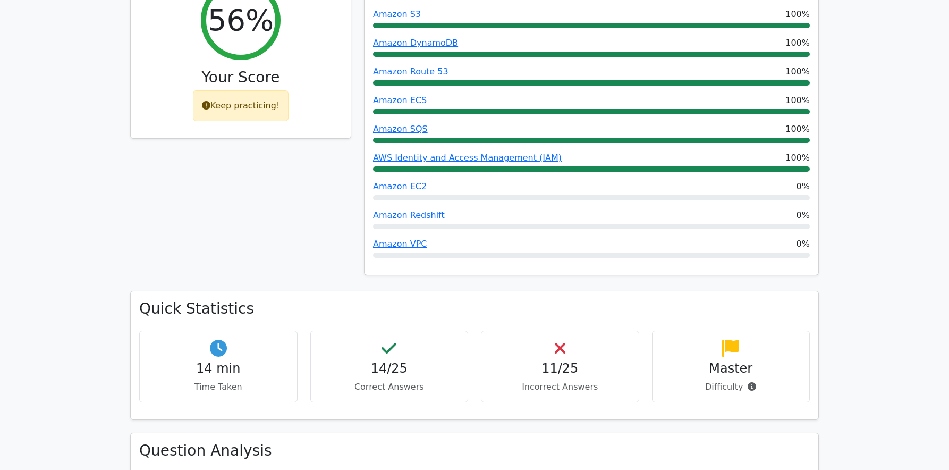
scroll to position [442, 0]
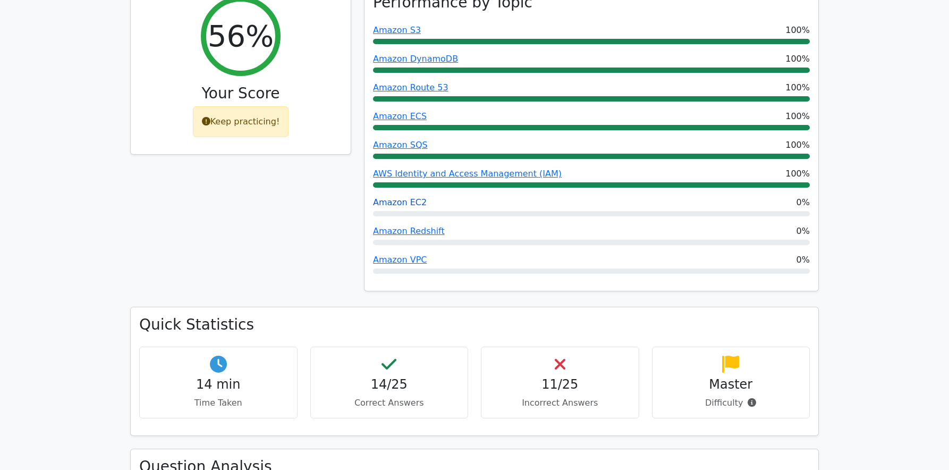
click at [402, 197] on link "Amazon EC2" at bounding box center [400, 202] width 54 height 10
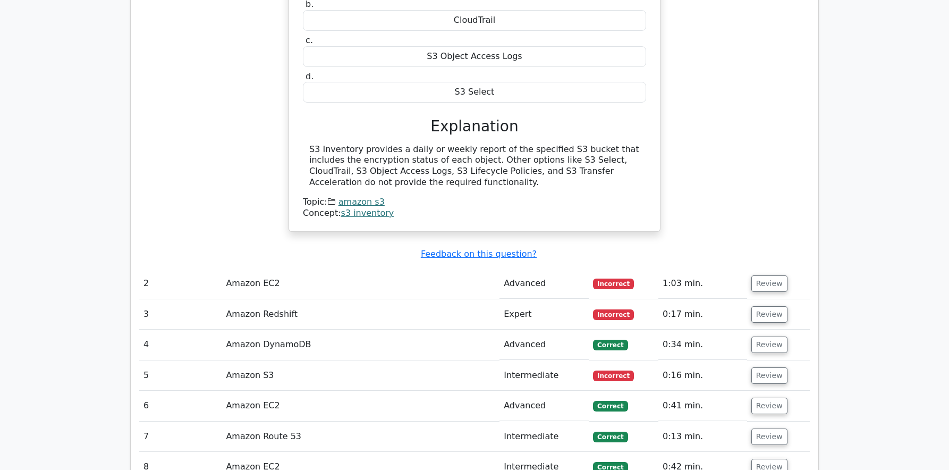
scroll to position [1161, 0]
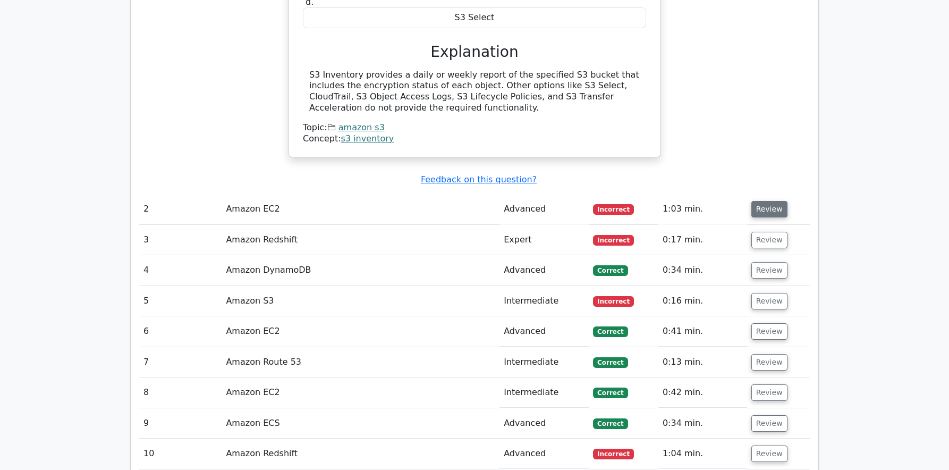
click at [759, 201] on button "Review" at bounding box center [769, 209] width 36 height 16
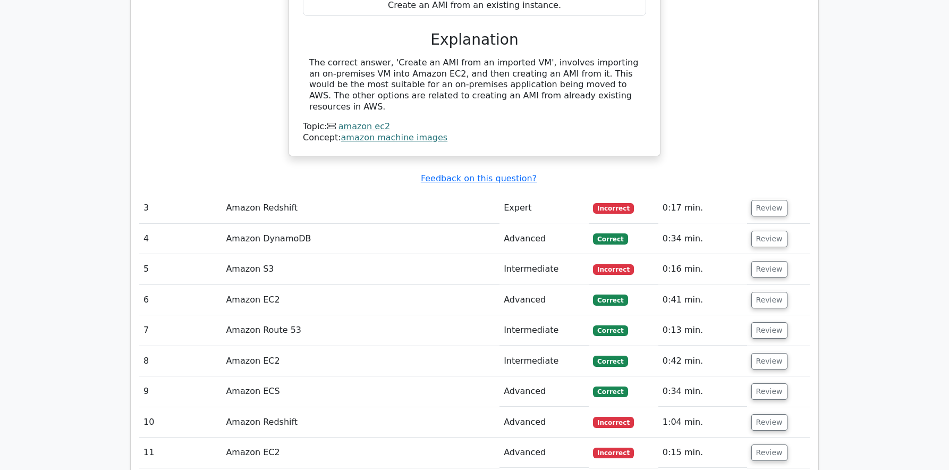
scroll to position [1614, 0]
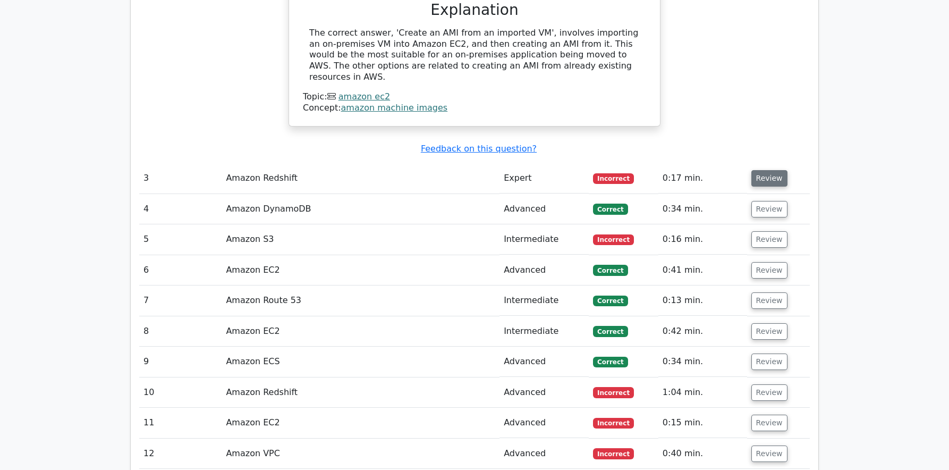
click at [776, 170] on button "Review" at bounding box center [769, 178] width 36 height 16
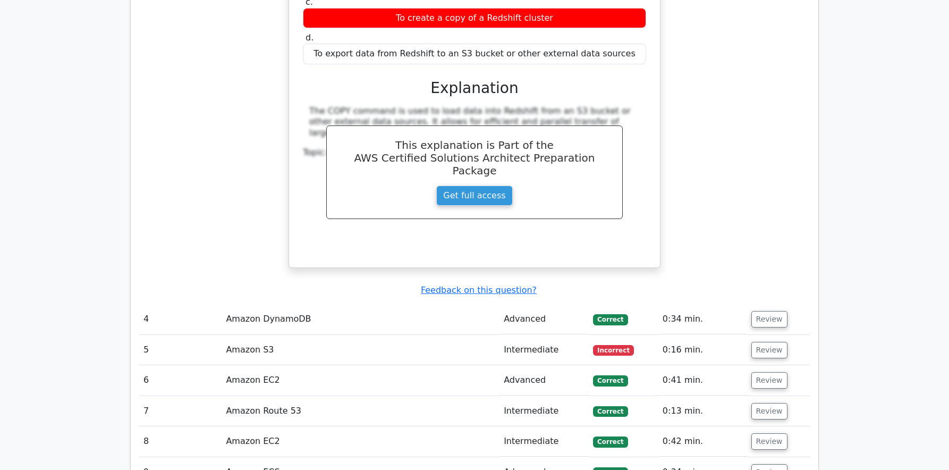
scroll to position [1918, 0]
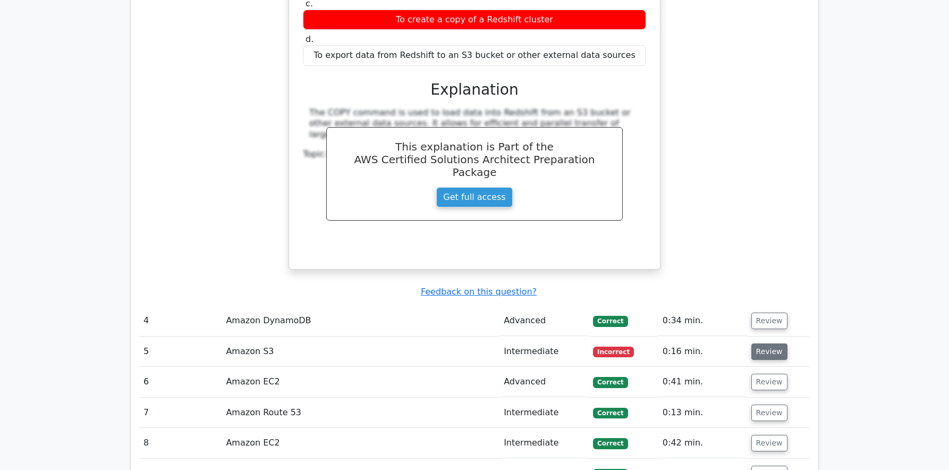
click at [768, 343] on button "Review" at bounding box center [769, 351] width 36 height 16
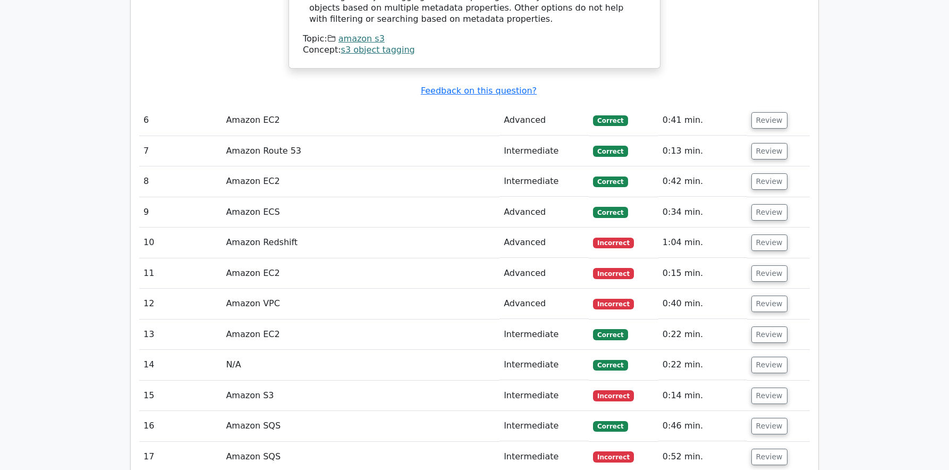
scroll to position [2526, 0]
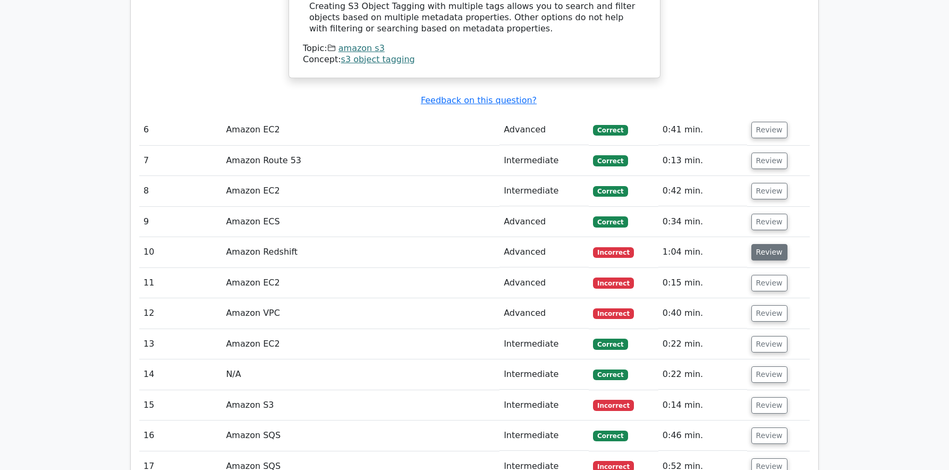
click at [763, 244] on button "Review" at bounding box center [769, 252] width 36 height 16
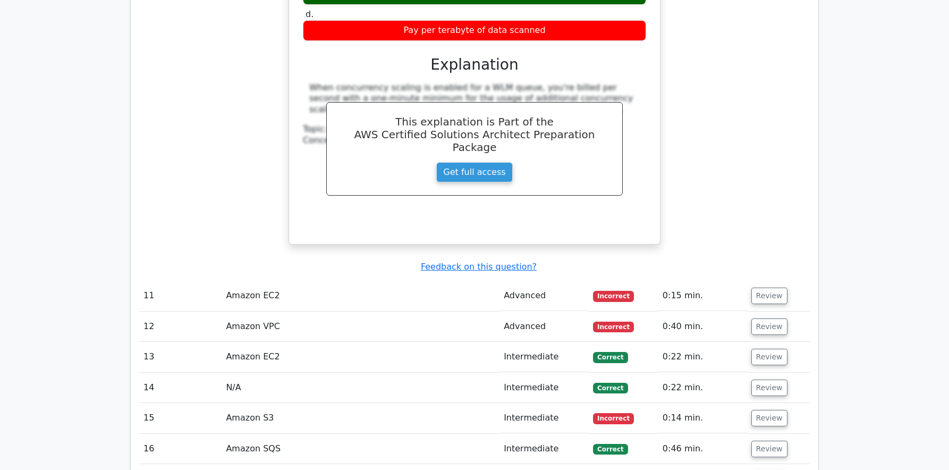
scroll to position [2969, 0]
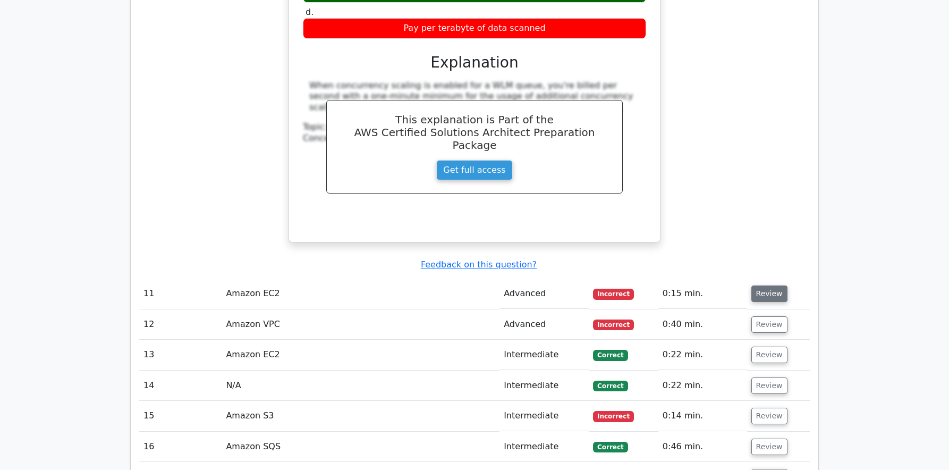
click at [767, 285] on button "Review" at bounding box center [769, 293] width 36 height 16
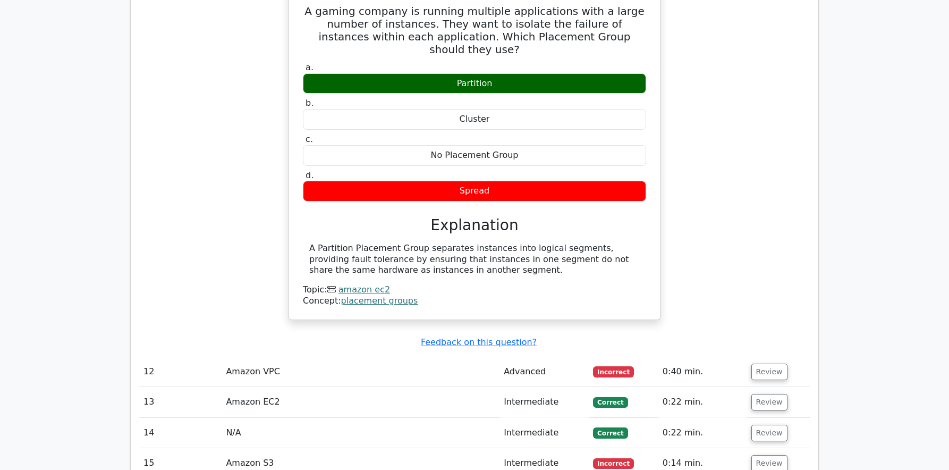
scroll to position [3366, 0]
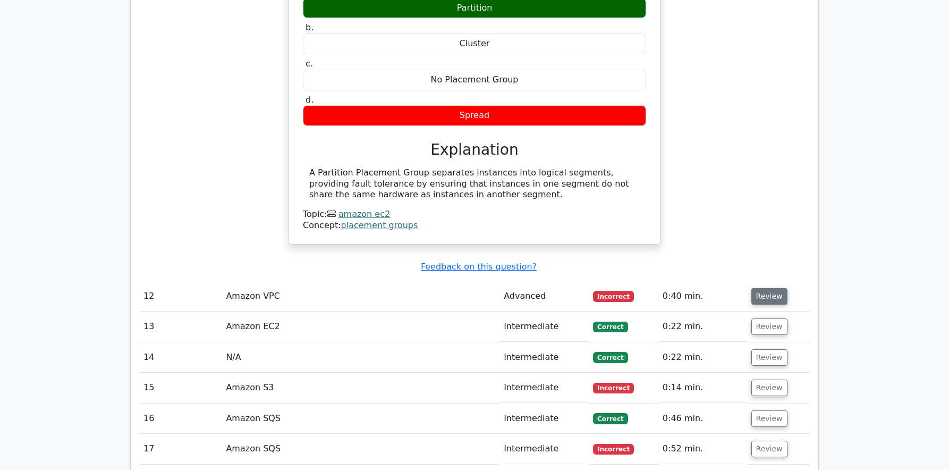
click at [766, 288] on button "Review" at bounding box center [769, 296] width 36 height 16
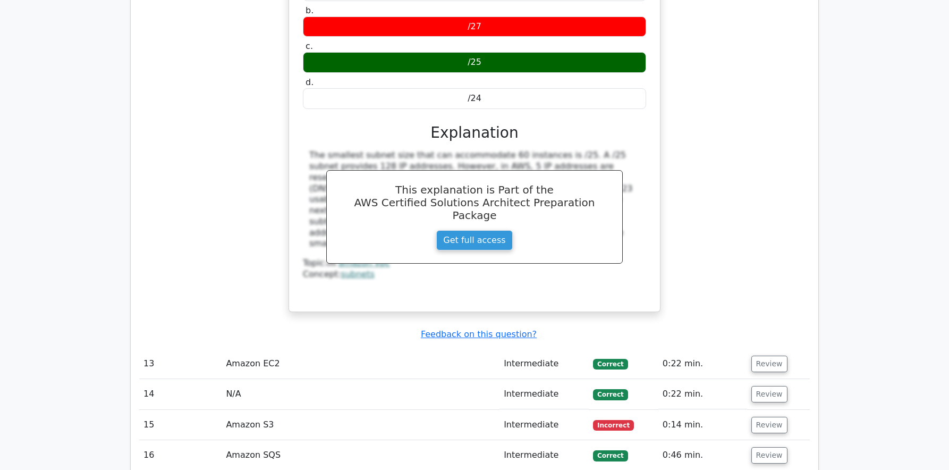
scroll to position [3849, 0]
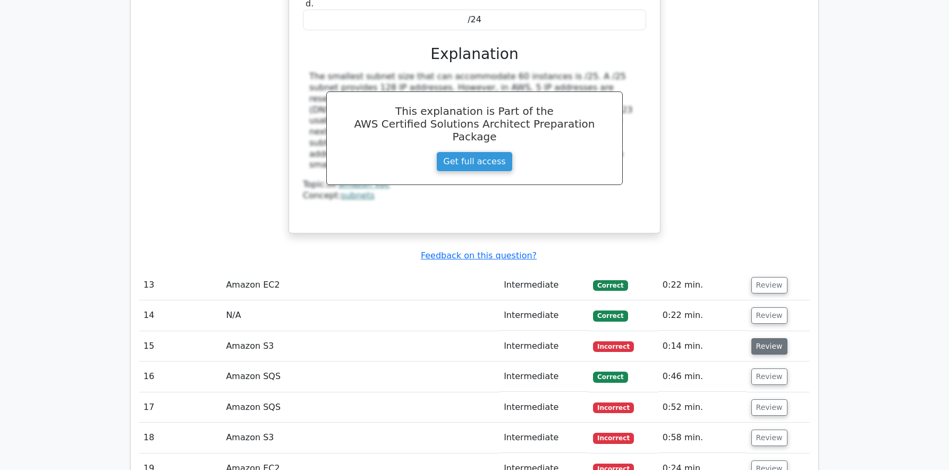
click at [768, 338] on button "Review" at bounding box center [769, 346] width 36 height 16
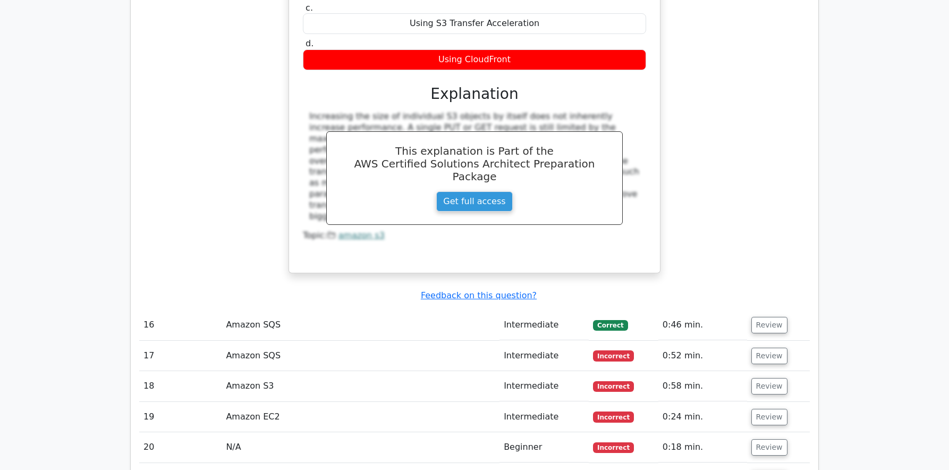
scroll to position [4348, 0]
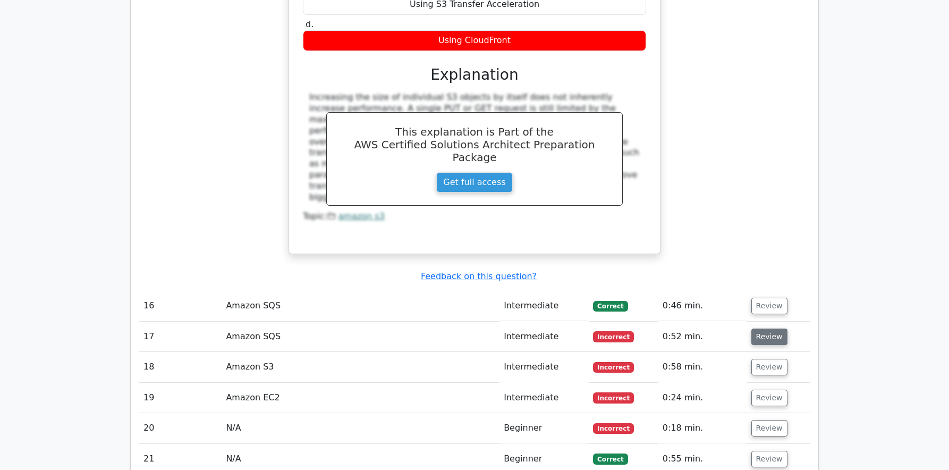
click at [763, 328] on button "Review" at bounding box center [769, 336] width 36 height 16
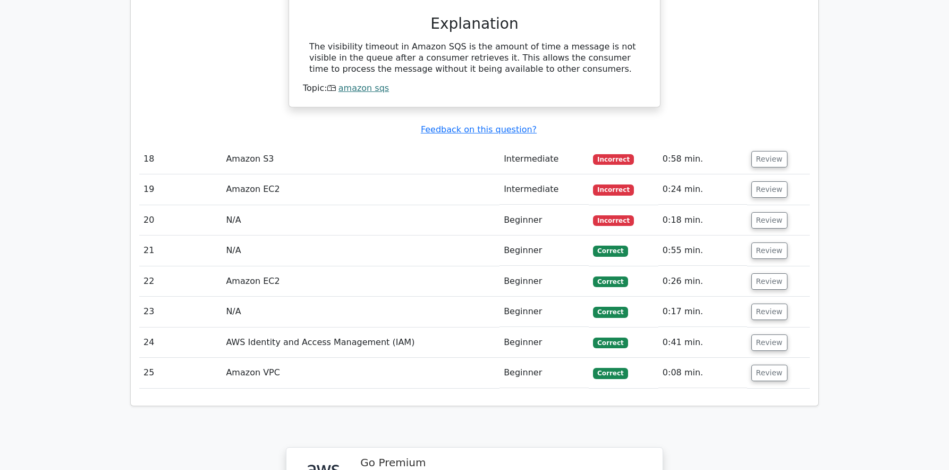
scroll to position [4818, 0]
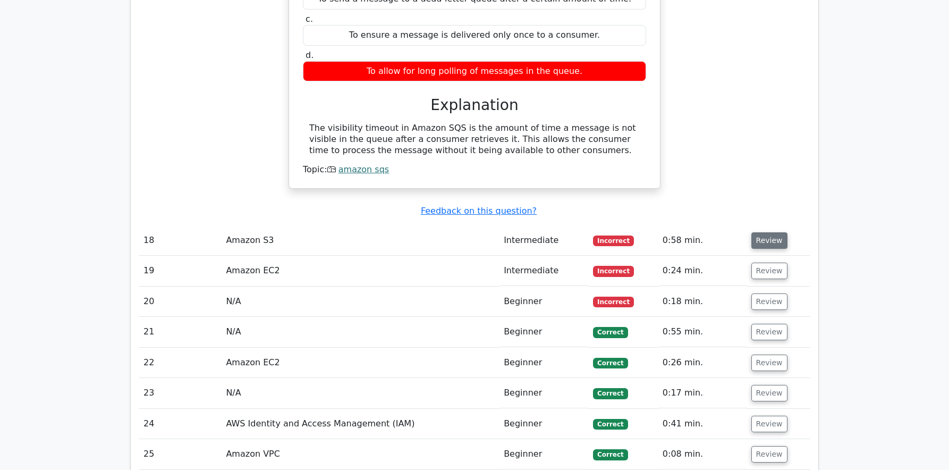
click at [760, 232] on button "Review" at bounding box center [769, 240] width 36 height 16
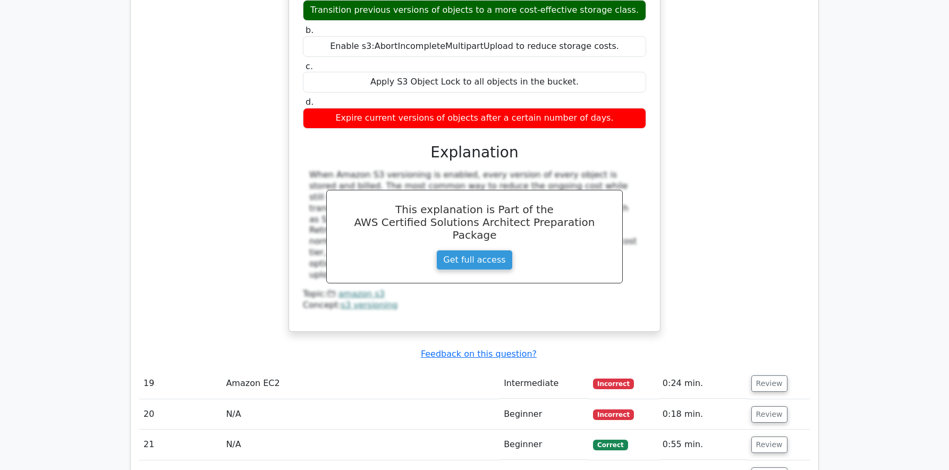
scroll to position [5258, 0]
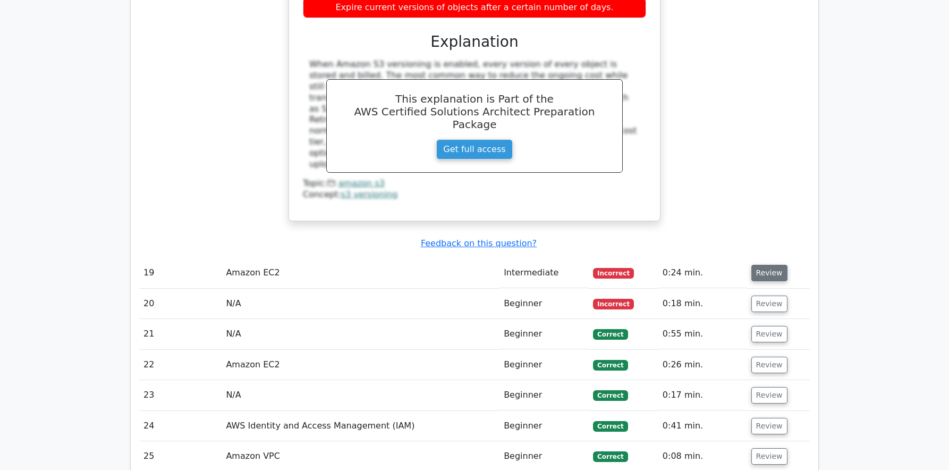
click at [763, 265] on button "Review" at bounding box center [769, 273] width 36 height 16
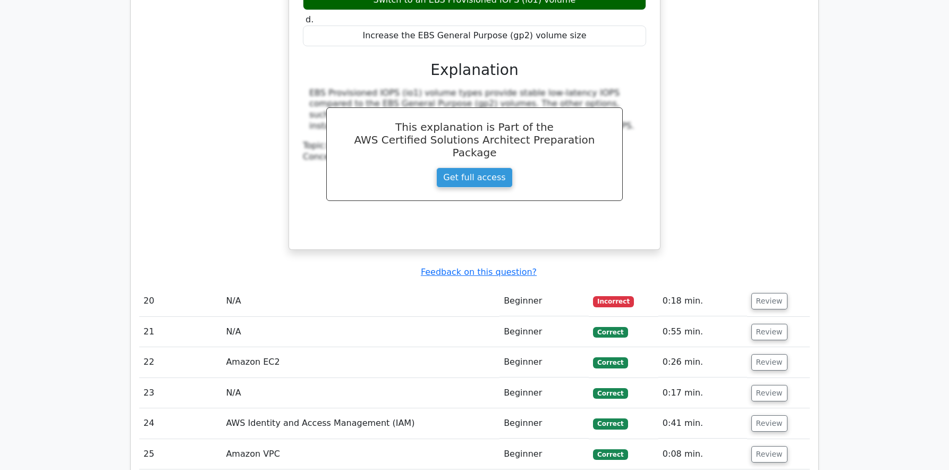
scroll to position [5783, 0]
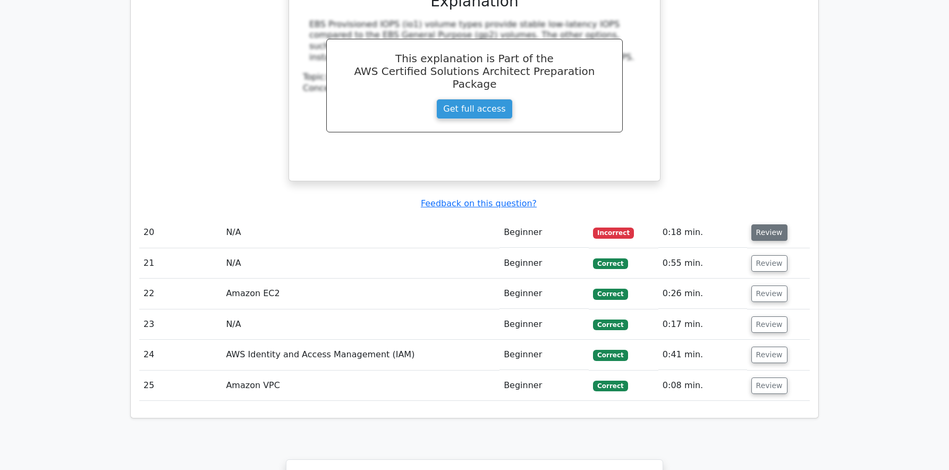
click at [766, 224] on button "Review" at bounding box center [769, 232] width 36 height 16
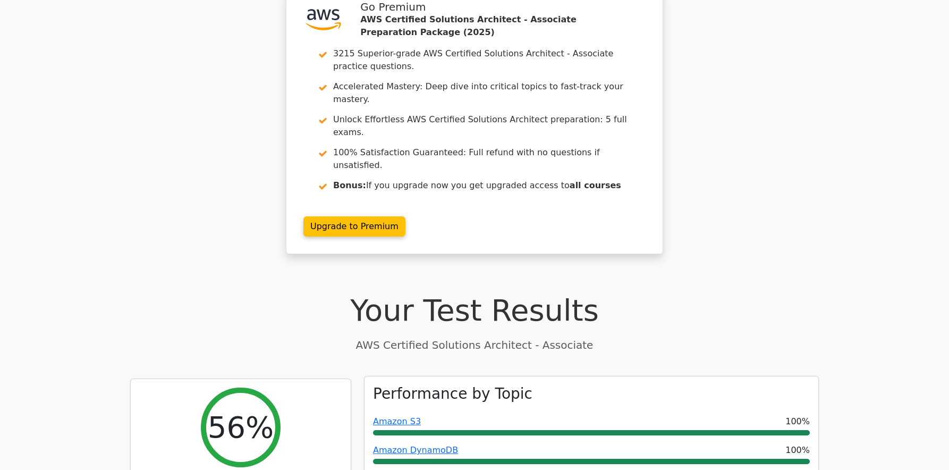
scroll to position [0, 0]
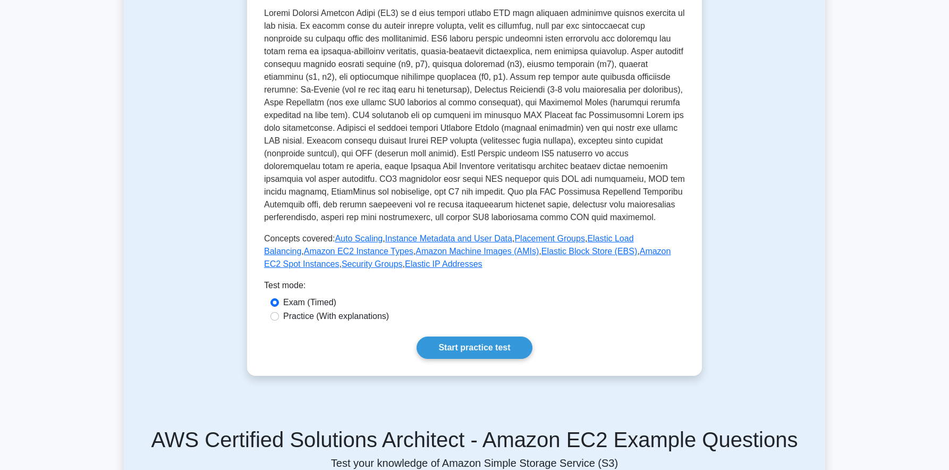
scroll to position [227, 0]
